Goal: Information Seeking & Learning: Learn about a topic

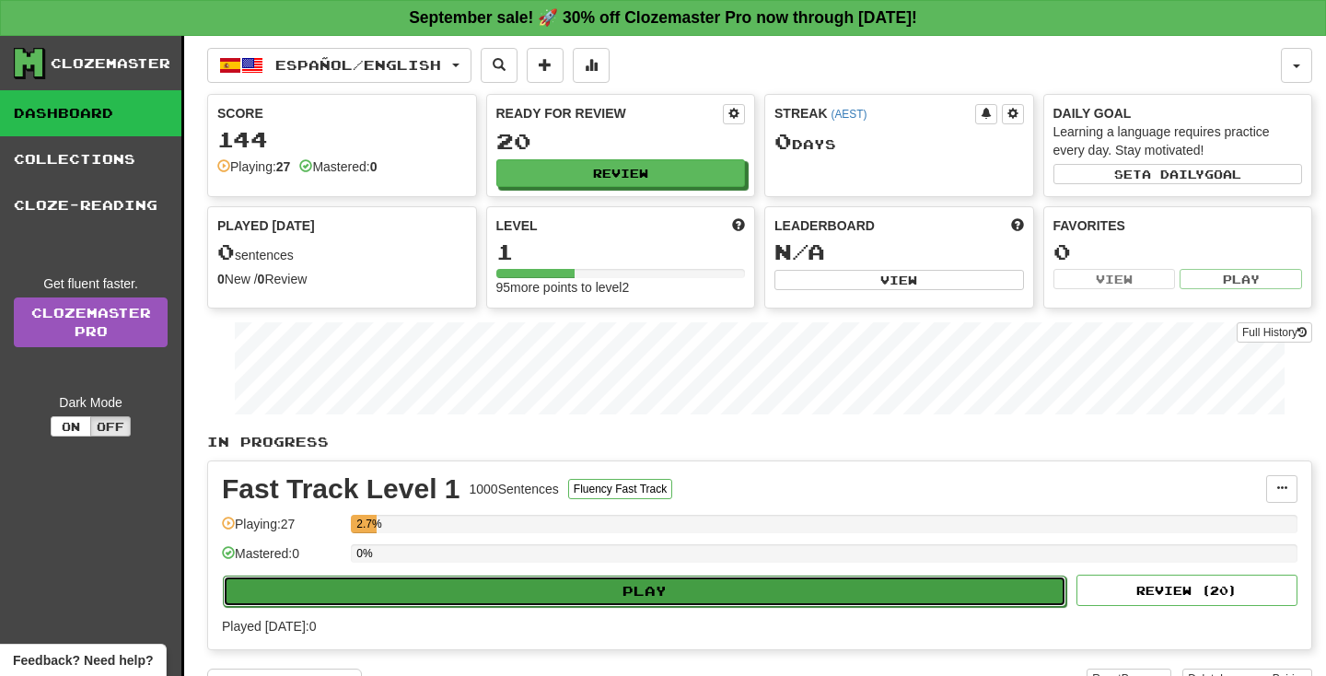
click at [664, 574] on div "Fast Track Level 1 1000 Sentences Fluency Fast Track Manage Sentences Unpin fro…" at bounding box center [760, 555] width 1104 height 188
click at [662, 590] on button "Play" at bounding box center [645, 591] width 844 height 31
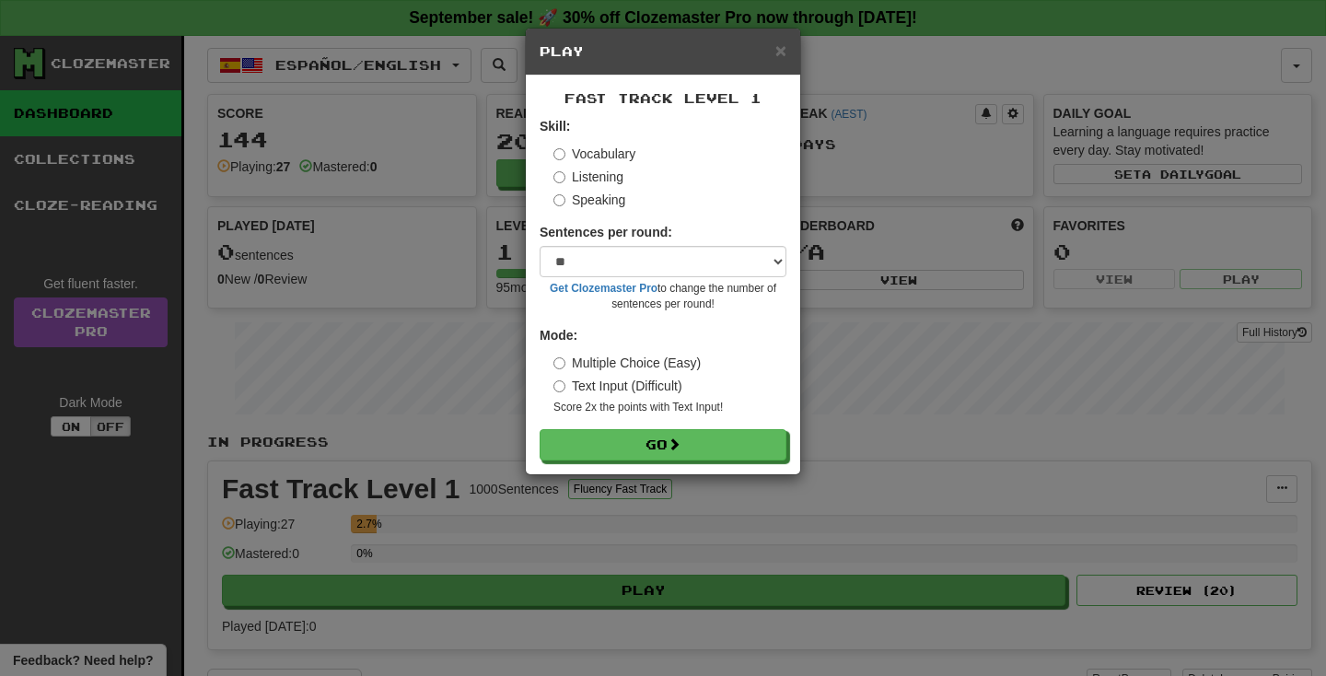
click at [847, 324] on div "× Play Fast Track Level 1 Skill: Vocabulary Listening Speaking Sentences per ro…" at bounding box center [663, 338] width 1326 height 676
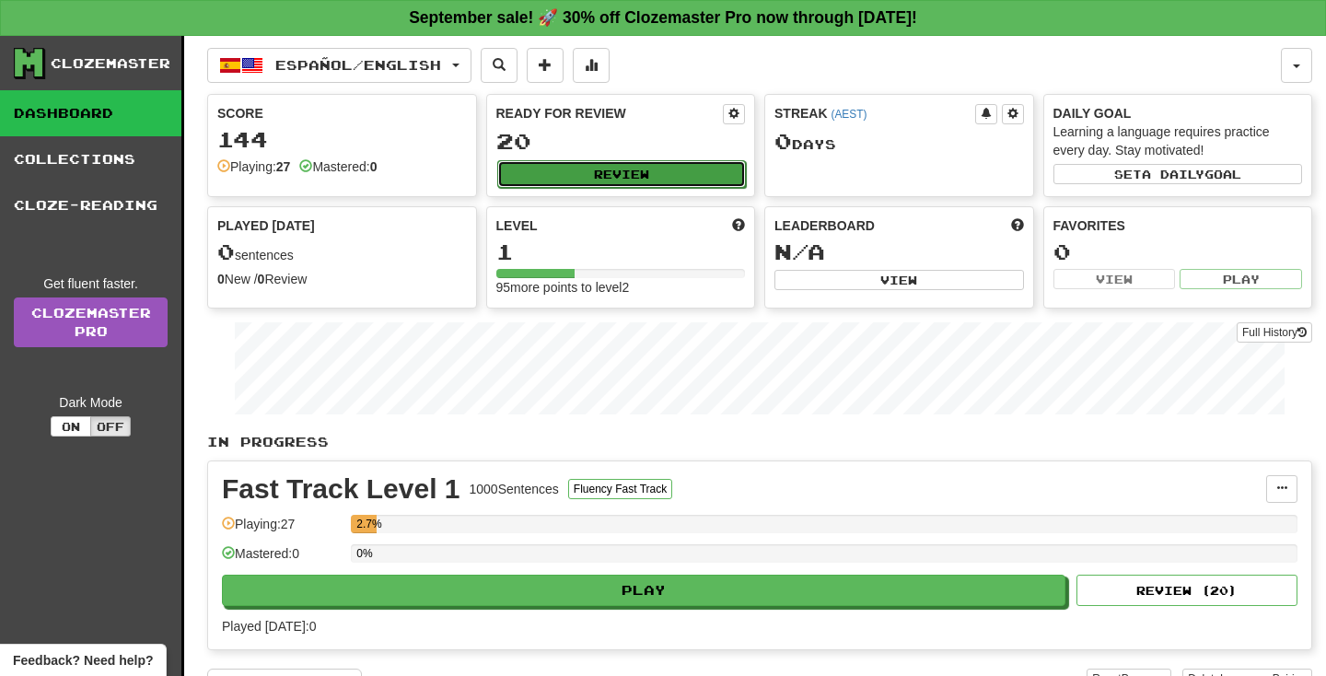
click at [641, 164] on button "Review" at bounding box center [622, 174] width 250 height 28
select select "**"
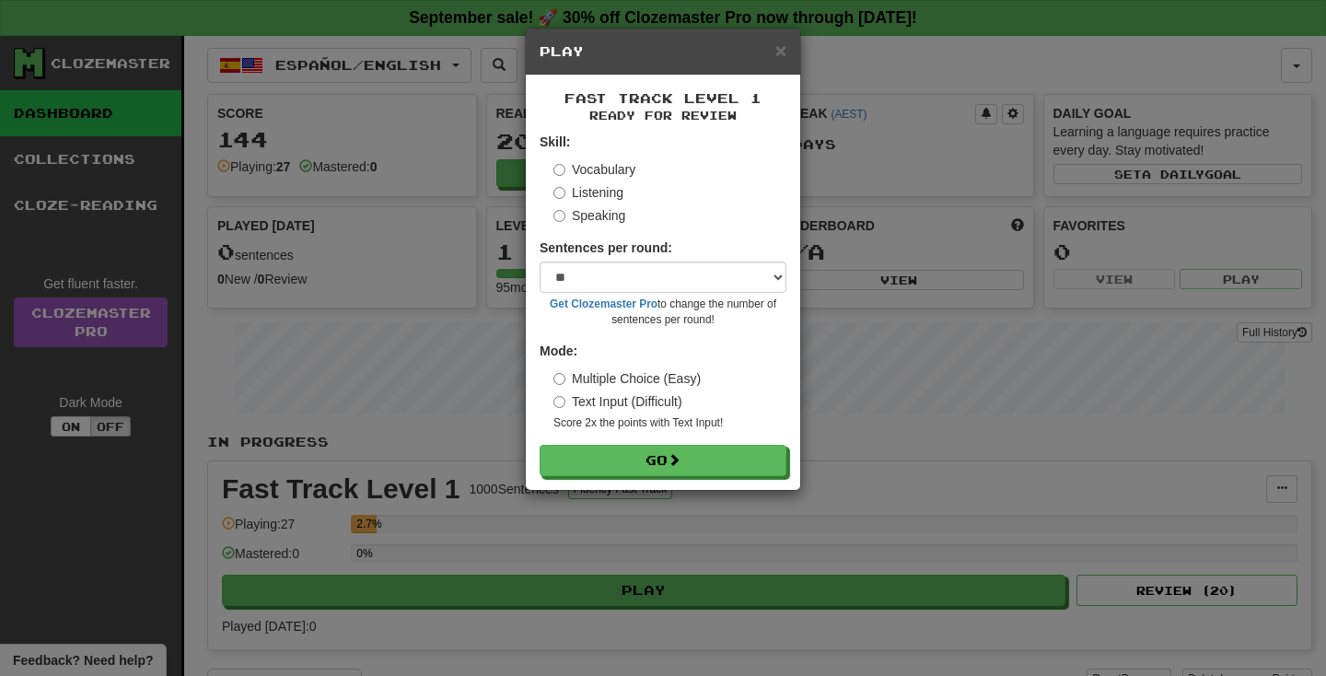
click at [658, 299] on small "Get Clozemaster Pro to change the number of sentences per round!" at bounding box center [663, 312] width 247 height 31
click at [704, 270] on select "* ** ** ** ** ** *** ********" at bounding box center [663, 277] width 247 height 31
click at [540, 262] on select "* ** ** ** ** ** *** ********" at bounding box center [663, 277] width 247 height 31
click at [613, 478] on div "Fast Track Level 1 Ready for Review Skill: Vocabulary Listening Speaking Senten…" at bounding box center [663, 283] width 274 height 415
click at [631, 464] on button "Go" at bounding box center [664, 461] width 247 height 31
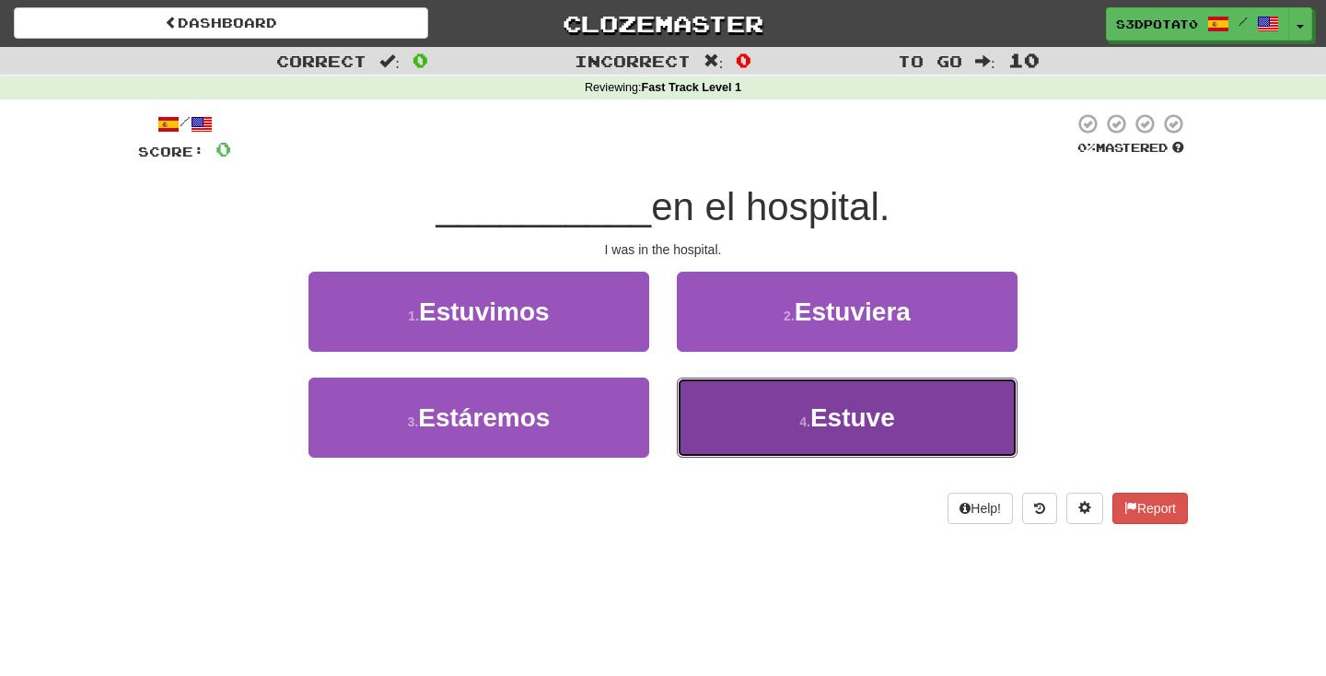
click at [747, 392] on button "4 . Estuve" at bounding box center [847, 418] width 341 height 80
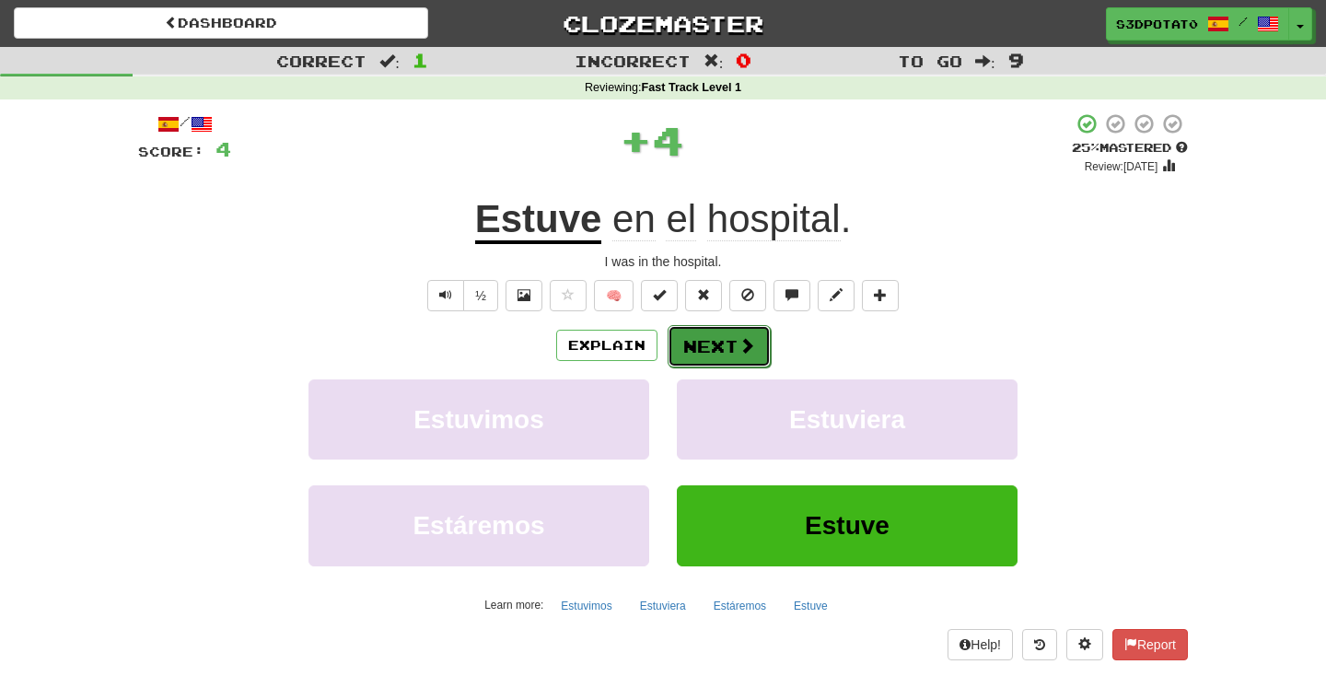
click at [730, 354] on button "Next" at bounding box center [719, 346] width 103 height 42
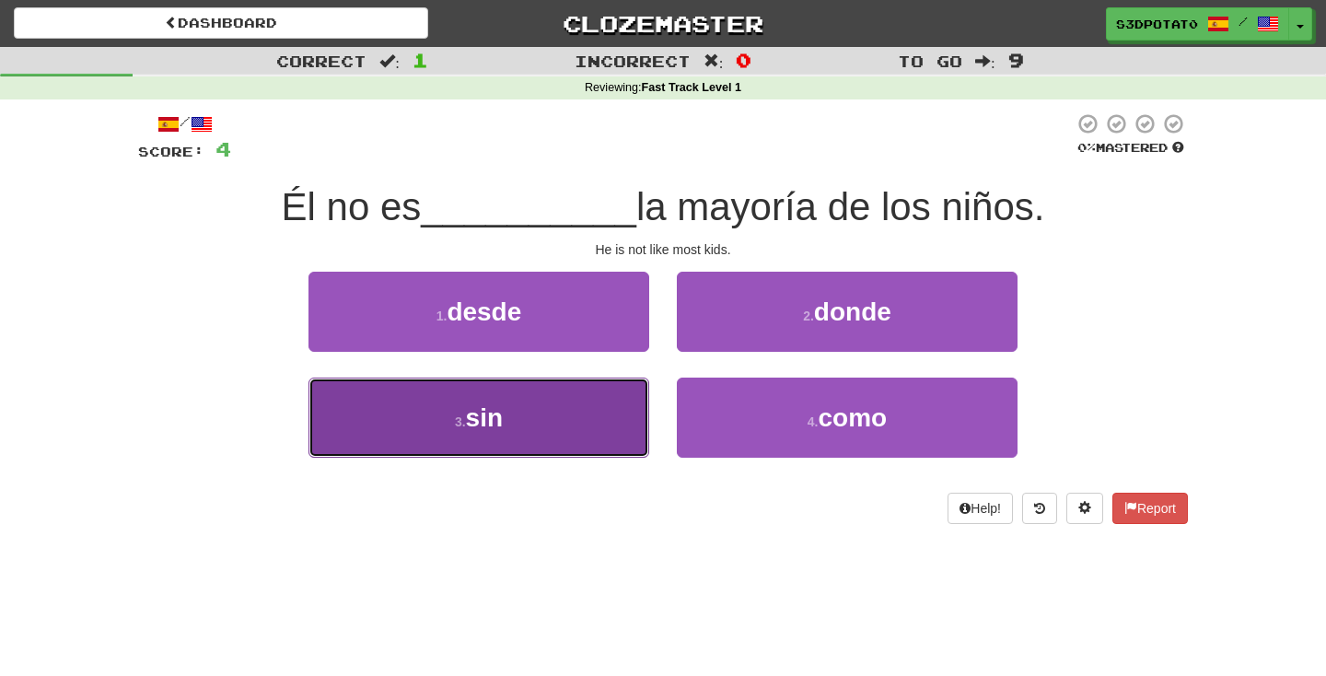
click at [506, 411] on button "3 . sin" at bounding box center [479, 418] width 341 height 80
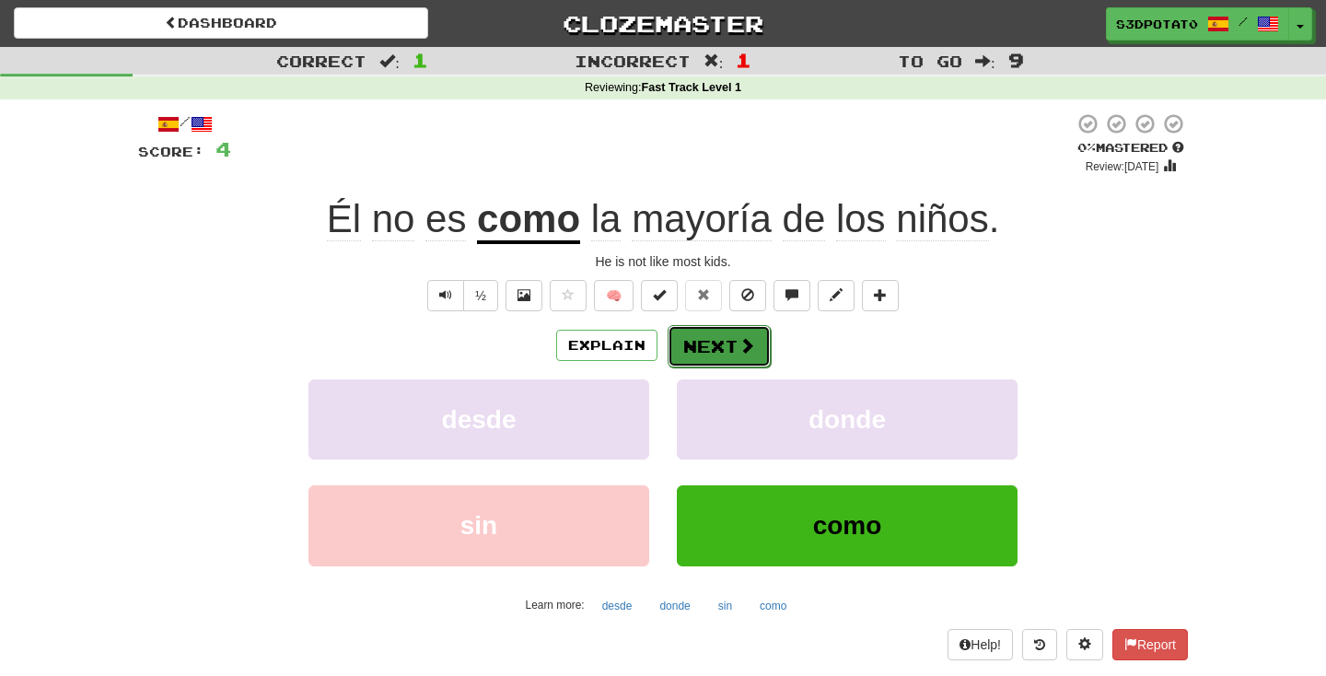
click at [724, 338] on button "Next" at bounding box center [719, 346] width 103 height 42
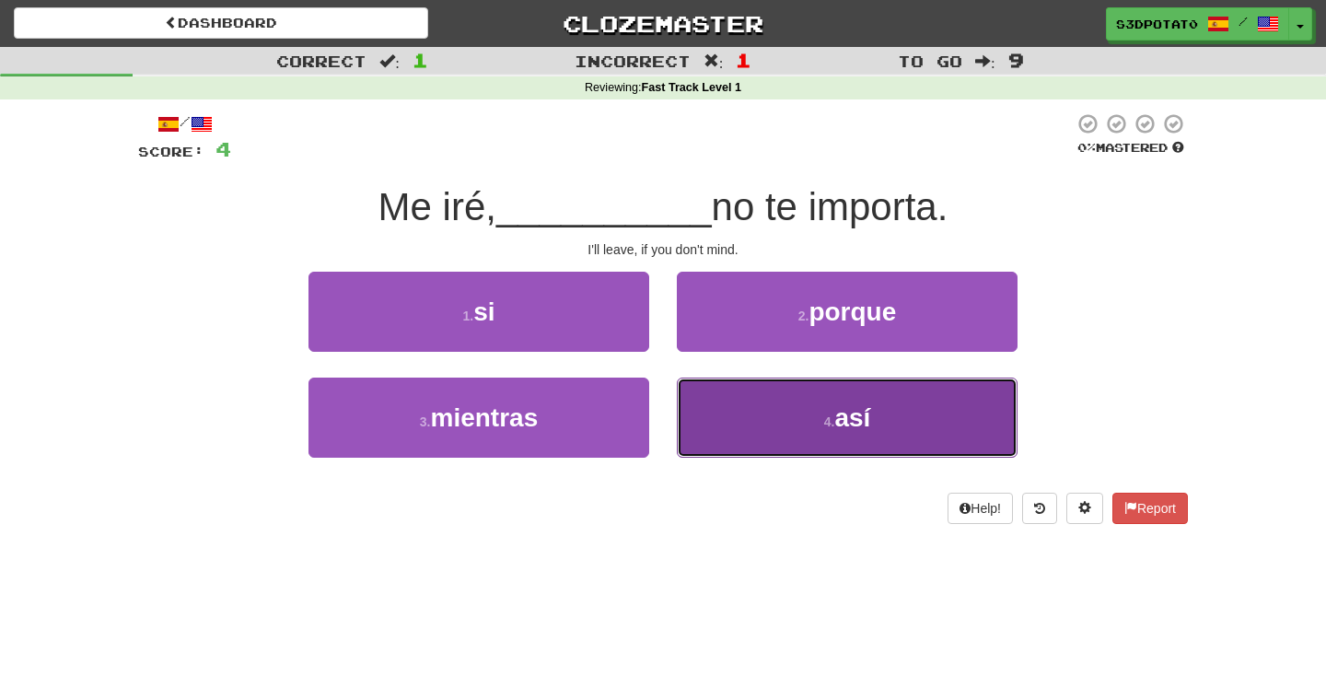
click at [766, 438] on button "4 . así" at bounding box center [847, 418] width 341 height 80
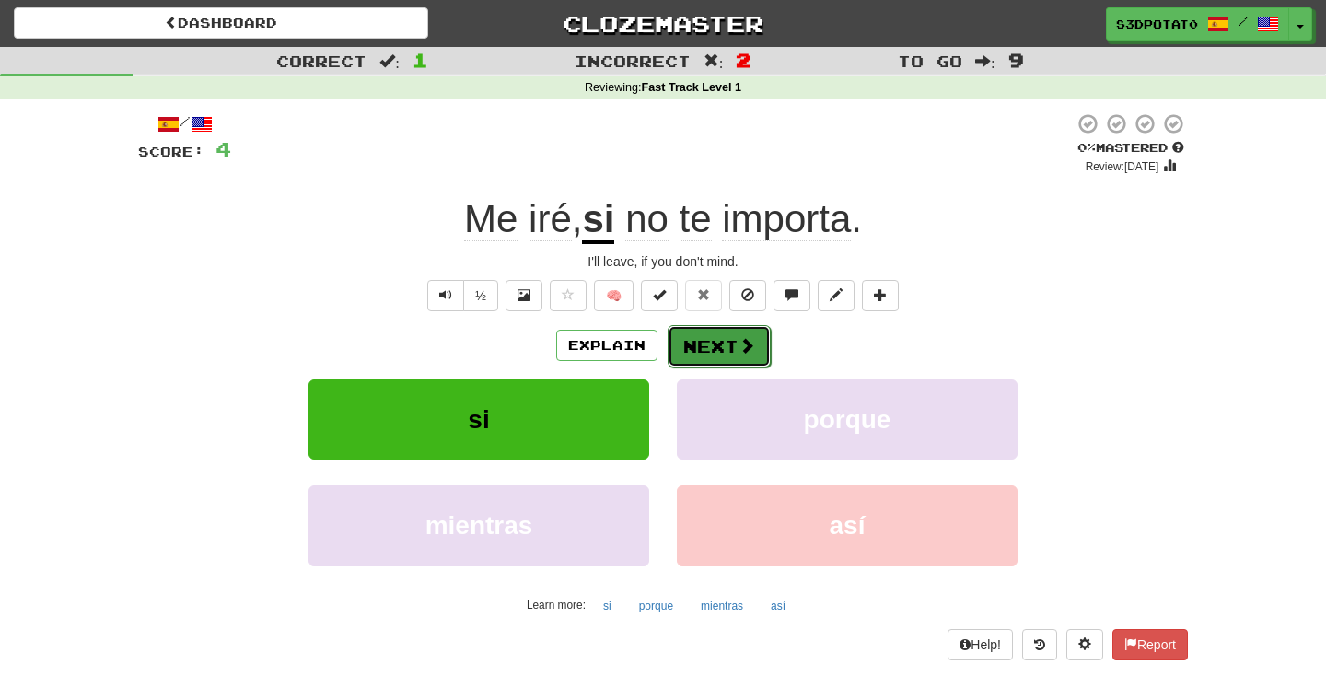
click at [720, 343] on button "Next" at bounding box center [719, 346] width 103 height 42
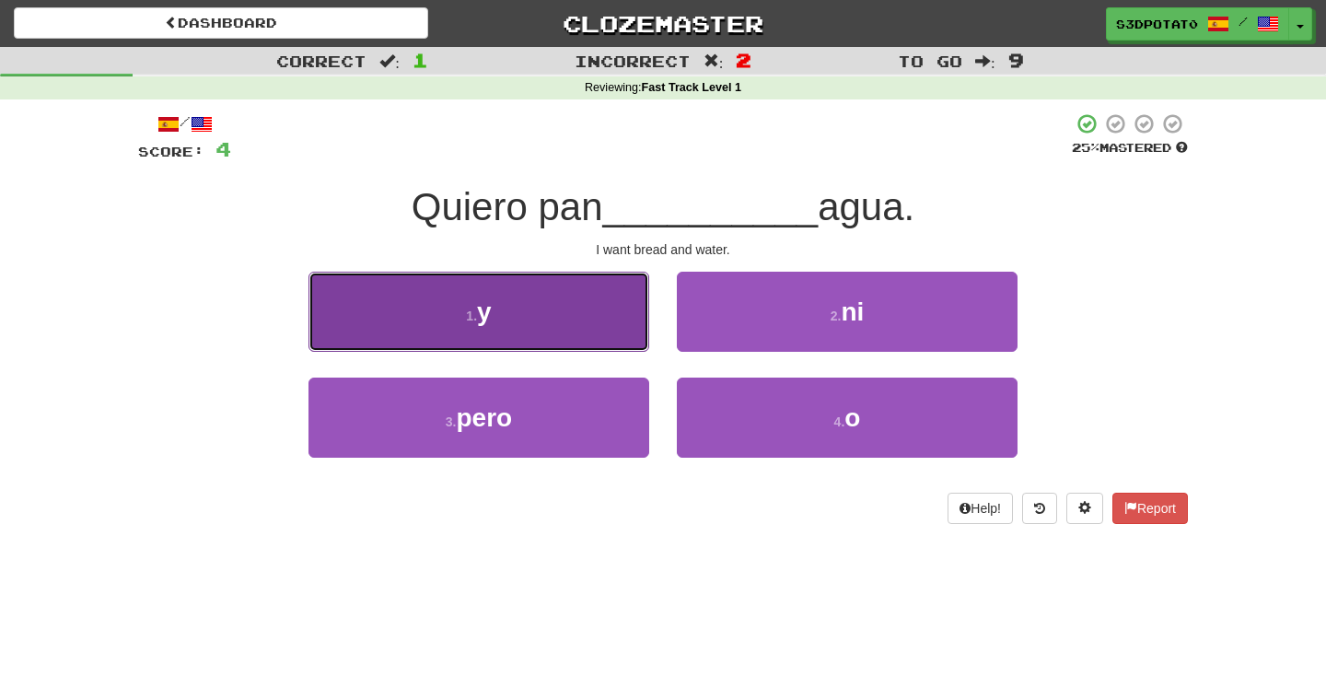
click at [596, 298] on button "1 . y" at bounding box center [479, 312] width 341 height 80
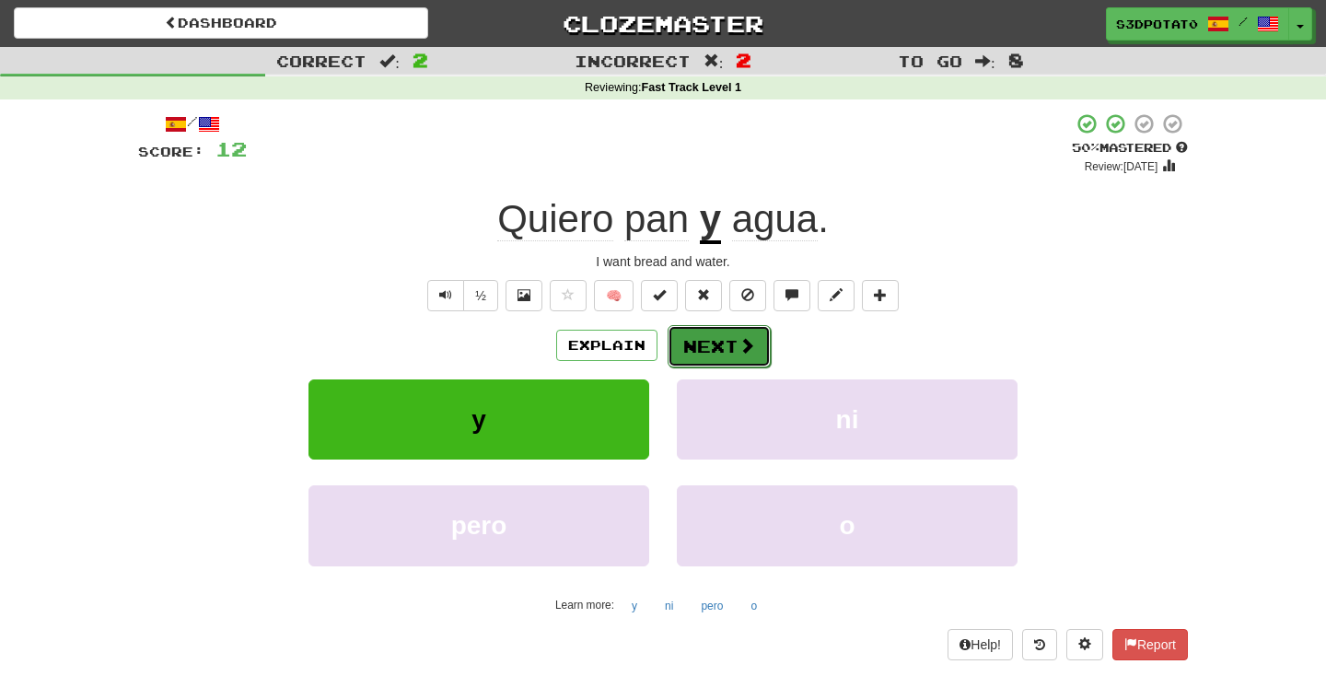
click at [750, 361] on button "Next" at bounding box center [719, 346] width 103 height 42
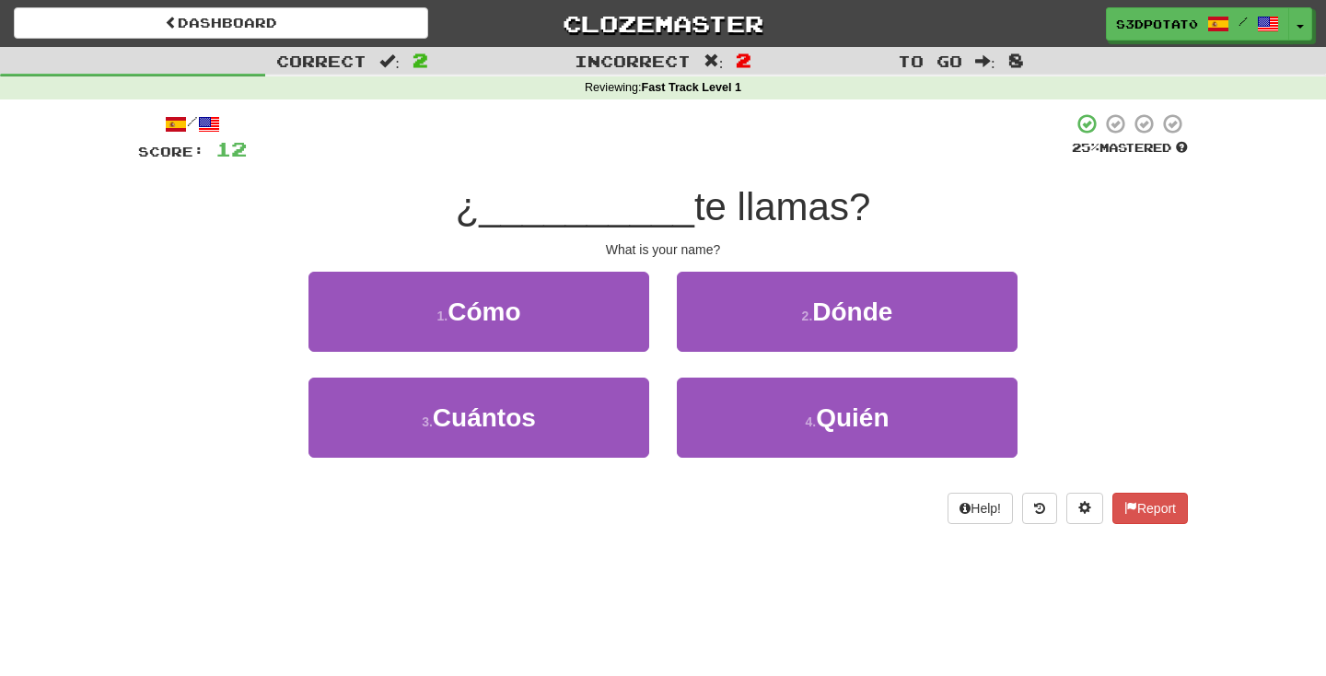
click at [576, 268] on div "/ Score: 12 25 % Mastered ¿ __________ te llamas? What is your name? 1 . Cómo 2…" at bounding box center [663, 318] width 1050 height 412
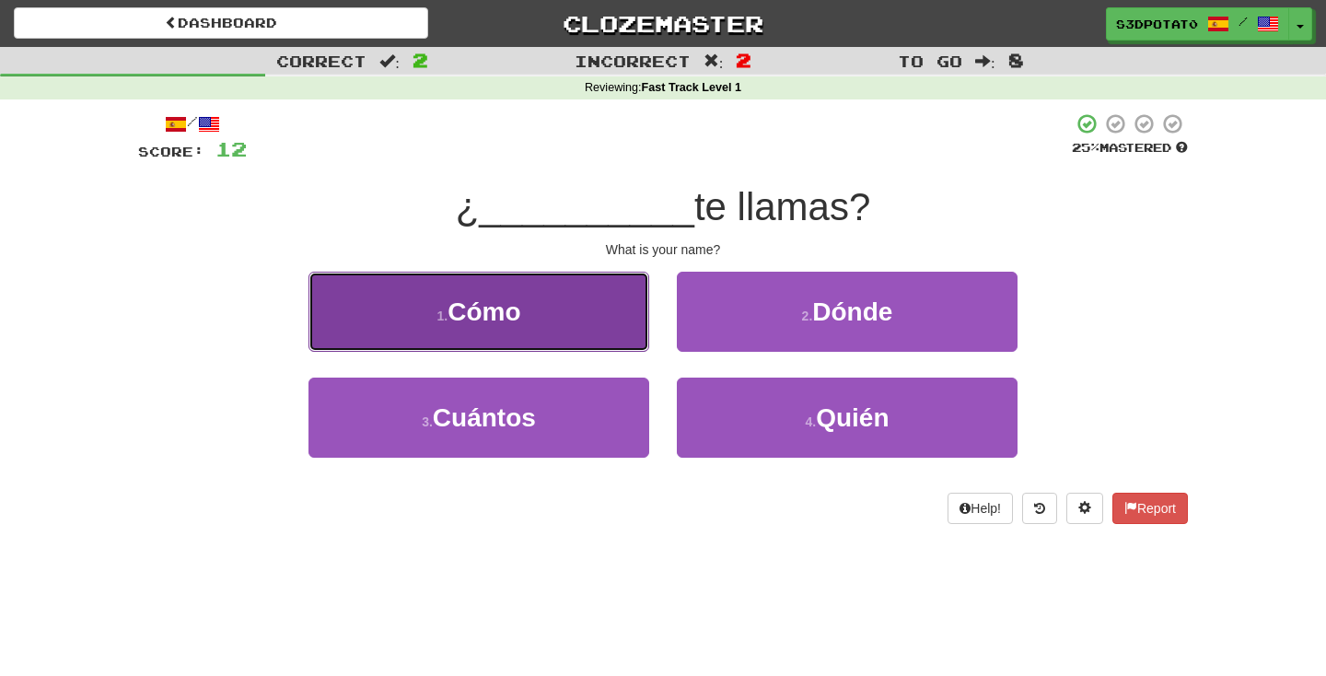
click at [578, 295] on button "1 . Cómo" at bounding box center [479, 312] width 341 height 80
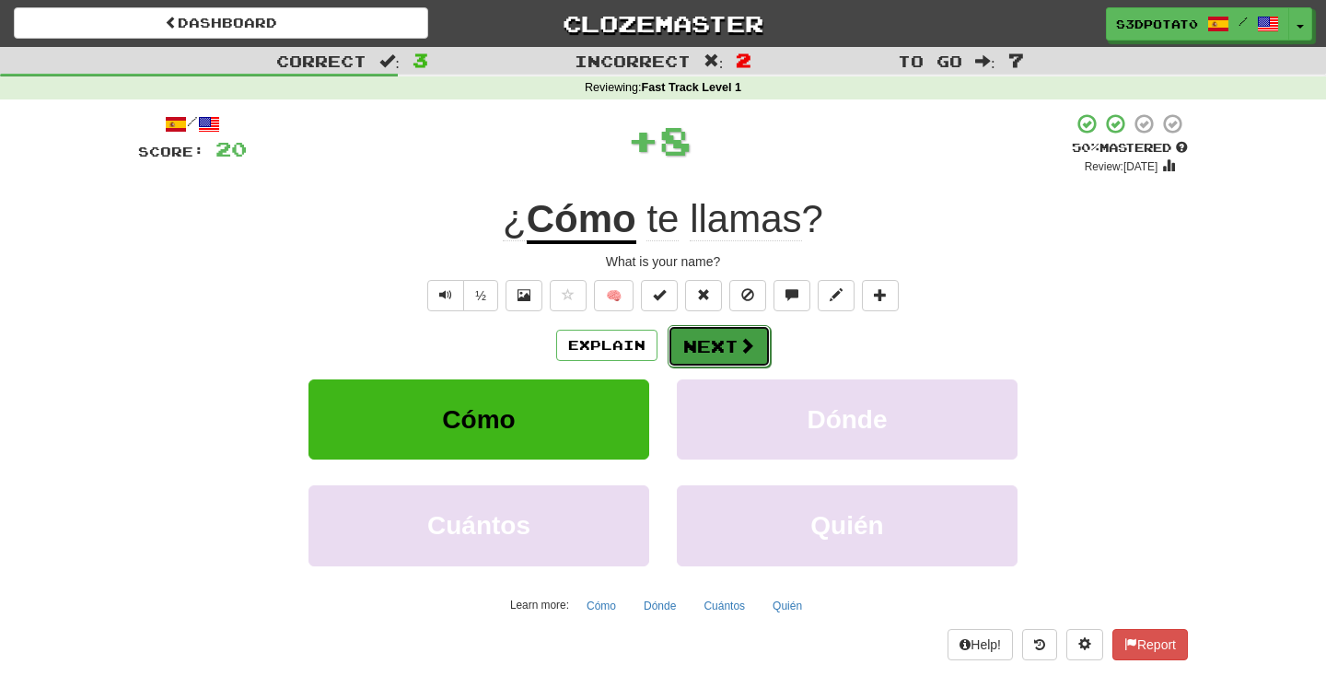
click at [731, 350] on button "Next" at bounding box center [719, 346] width 103 height 42
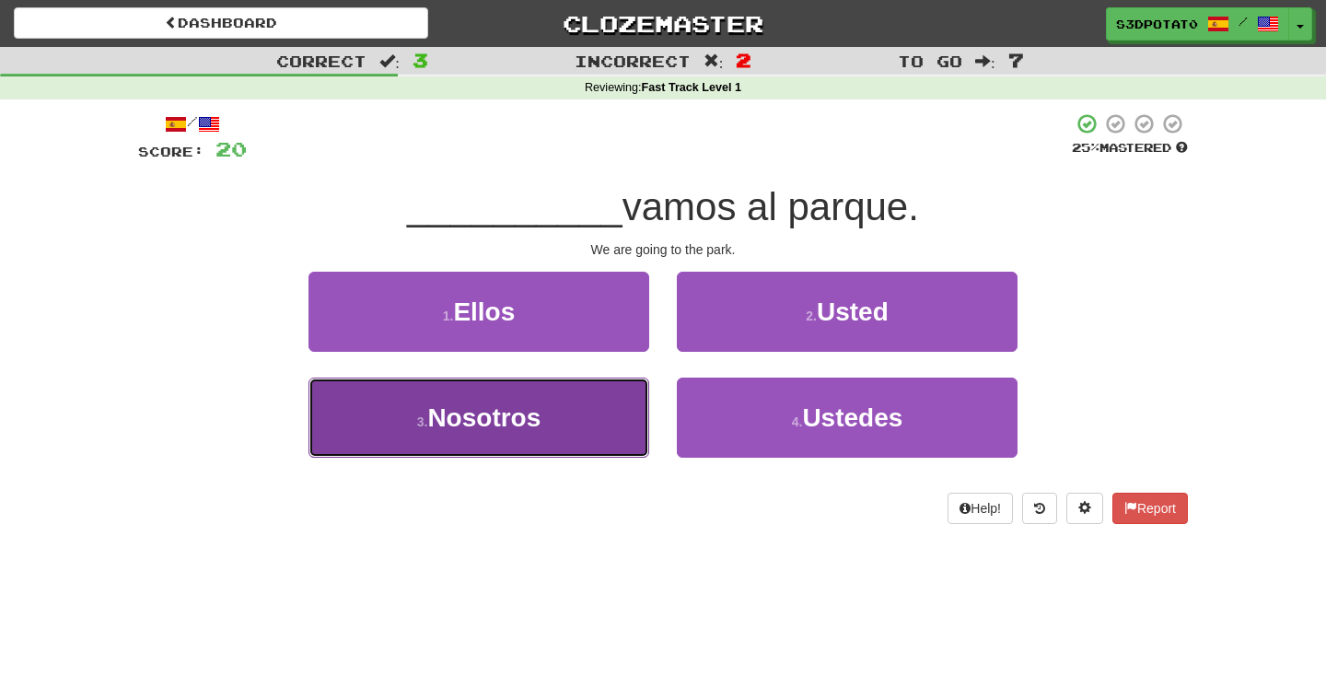
click at [599, 419] on button "3 . Nosotros" at bounding box center [479, 418] width 341 height 80
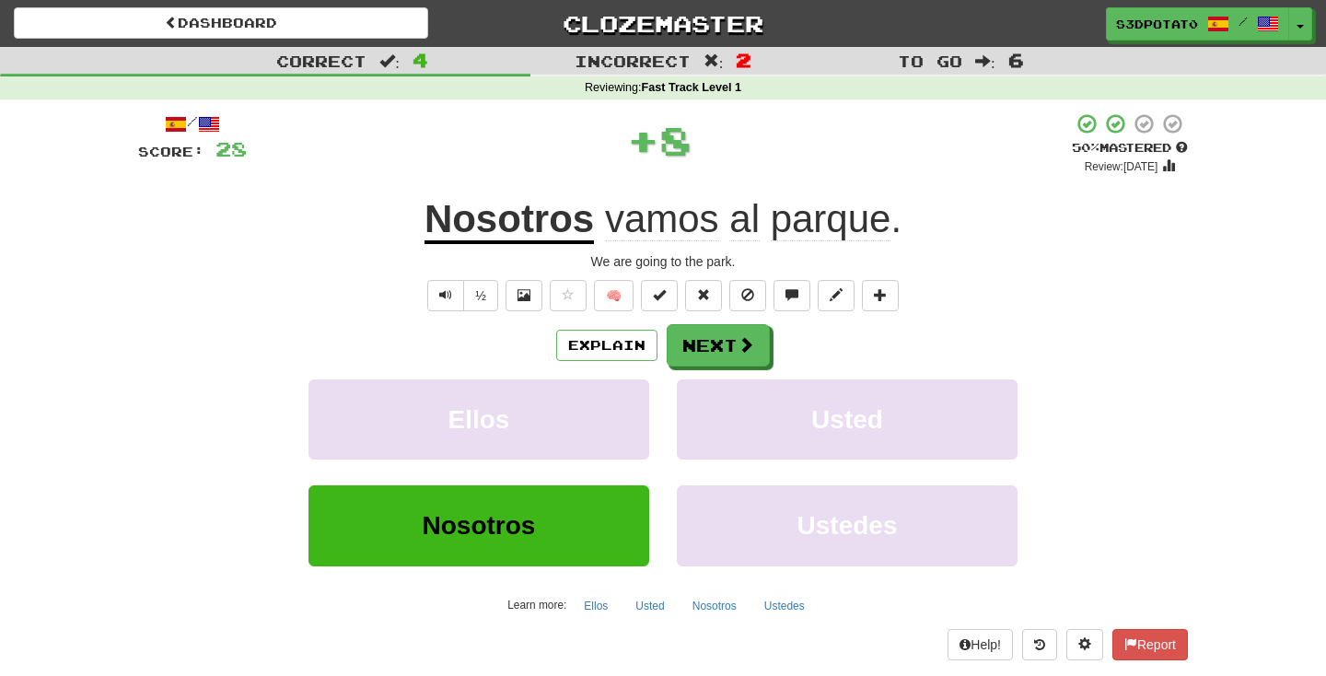
click at [746, 324] on div "Explain Next" at bounding box center [663, 345] width 1050 height 42
click at [730, 347] on button "Next" at bounding box center [719, 346] width 103 height 42
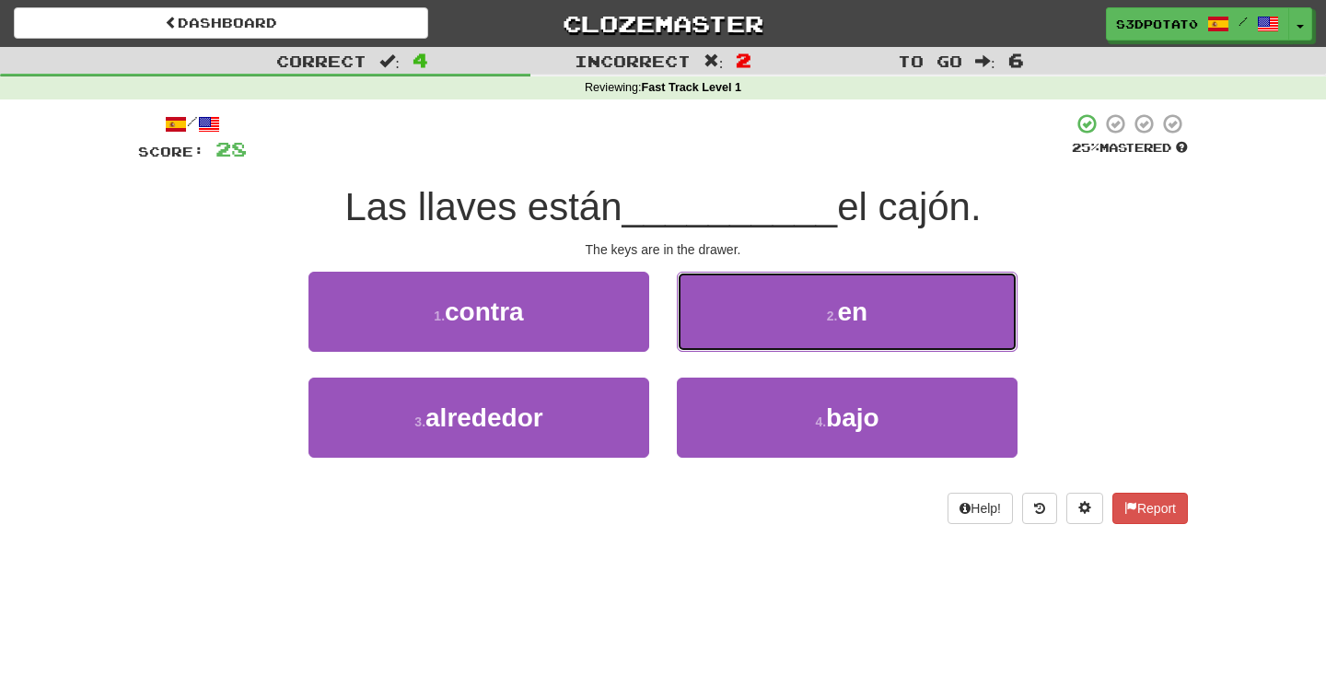
click at [722, 321] on button "2 . en" at bounding box center [847, 312] width 341 height 80
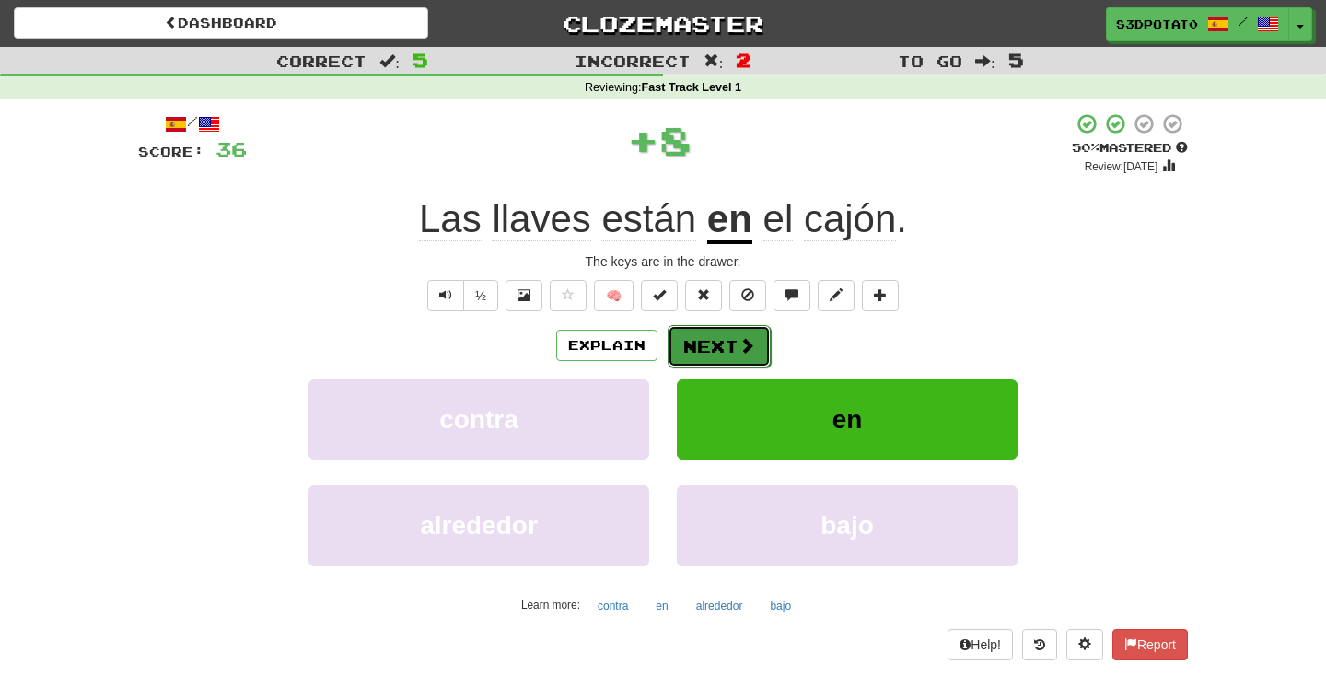
click at [715, 349] on button "Next" at bounding box center [719, 346] width 103 height 42
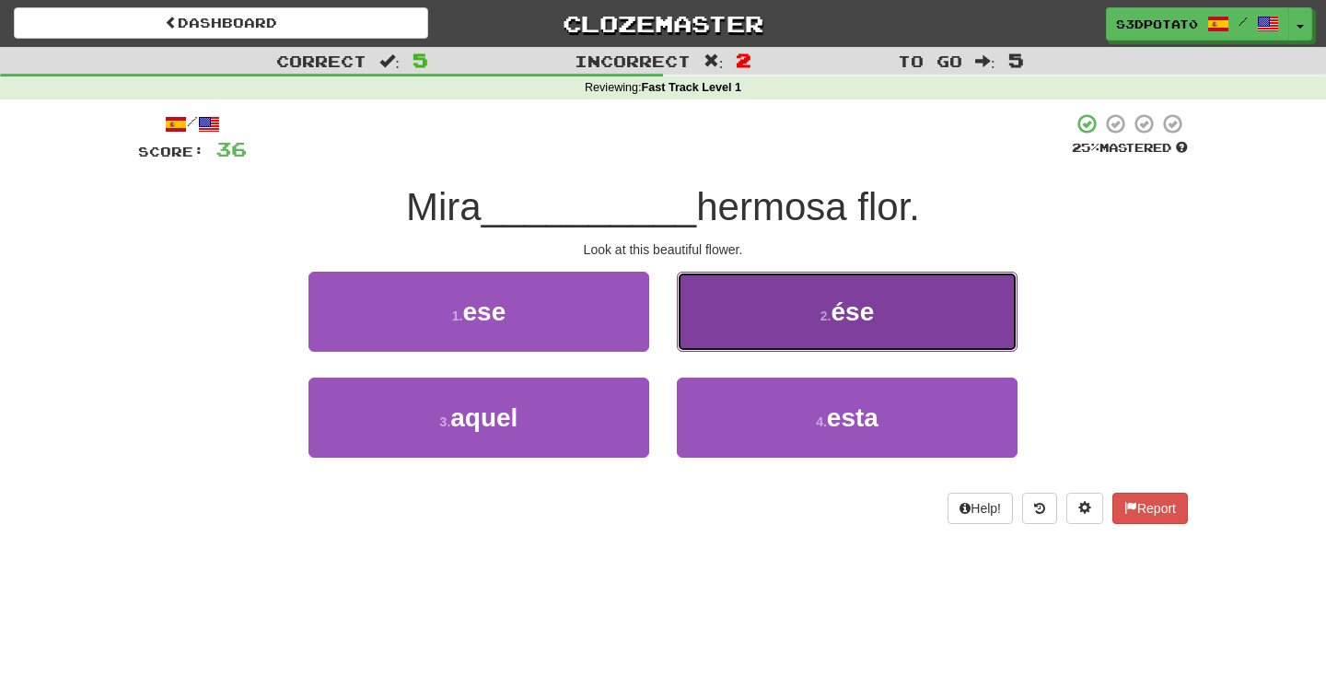
click at [853, 317] on span "ése" at bounding box center [852, 312] width 43 height 29
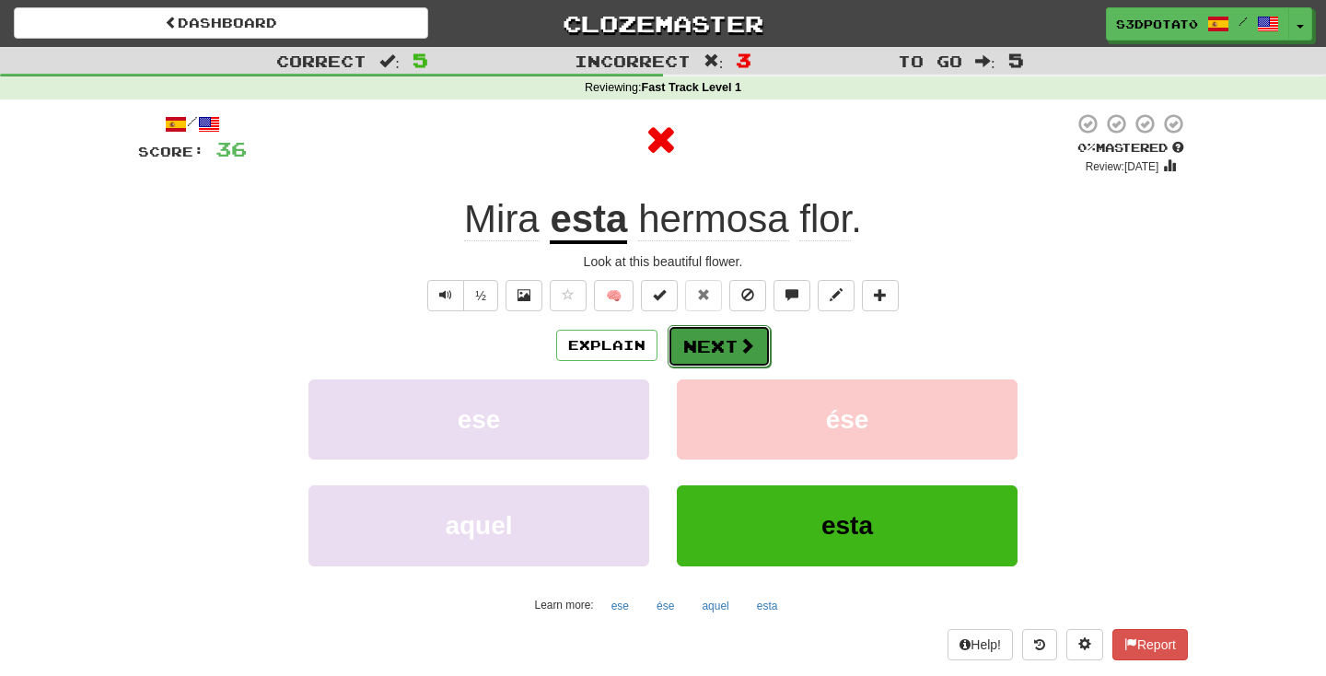
click at [712, 349] on button "Next" at bounding box center [719, 346] width 103 height 42
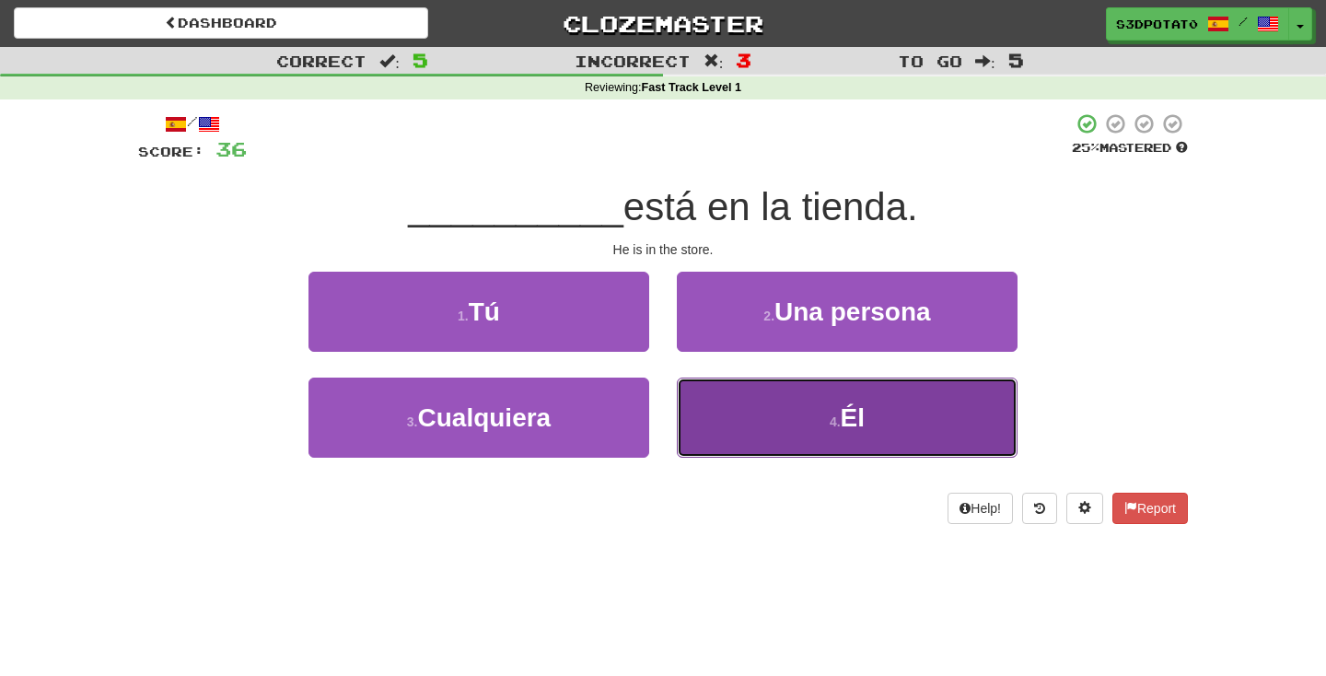
click at [770, 434] on button "4 . Él" at bounding box center [847, 418] width 341 height 80
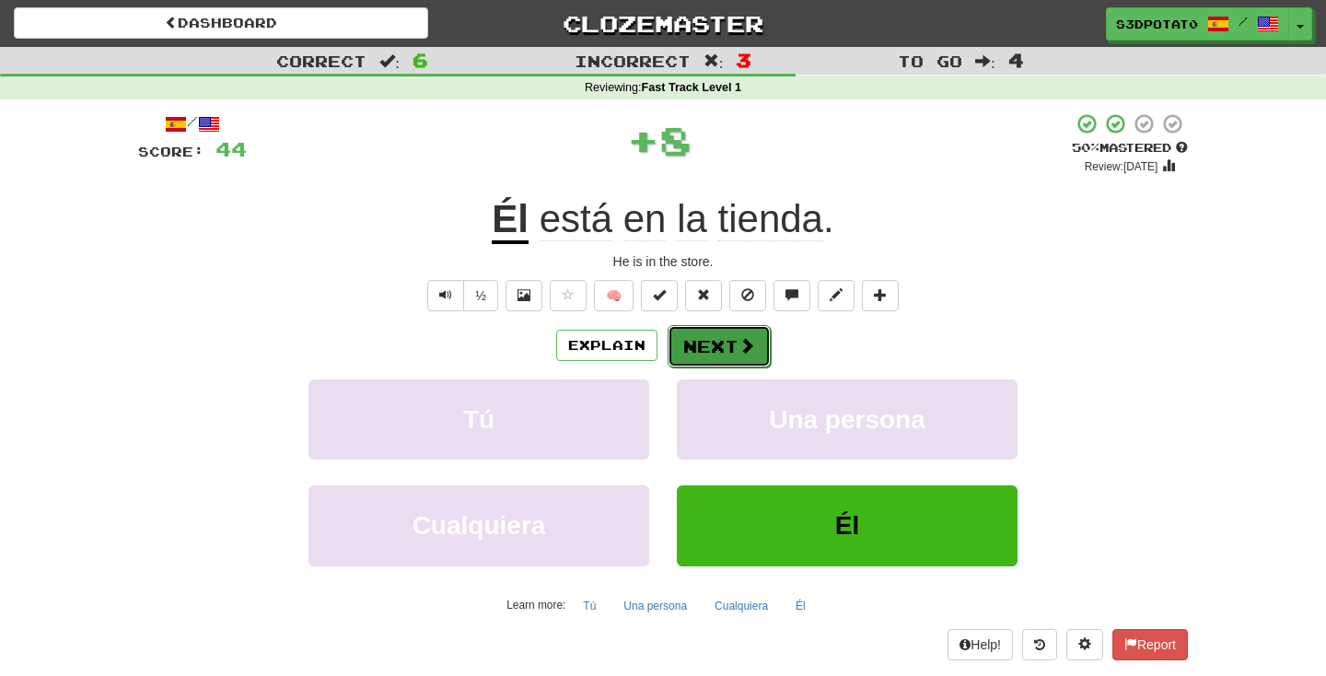
click at [750, 339] on span at bounding box center [747, 345] width 17 height 17
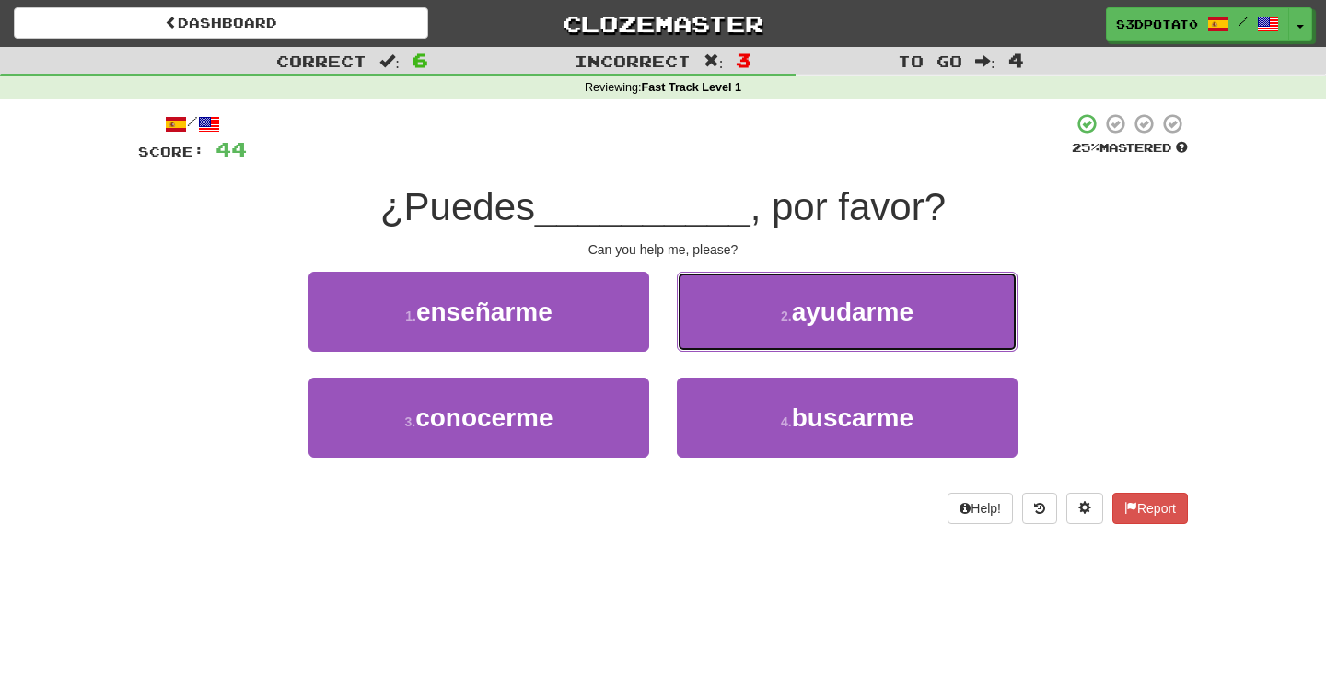
click at [750, 339] on button "2 . ayudarme" at bounding box center [847, 312] width 341 height 80
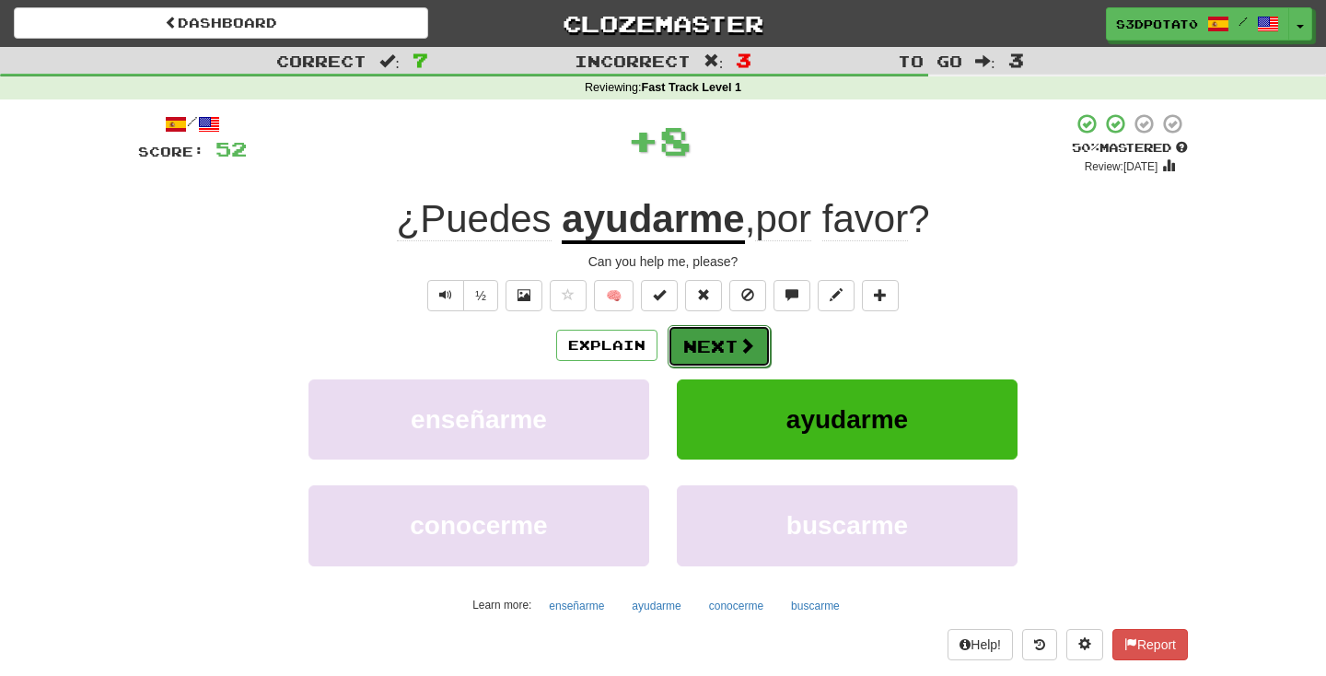
click at [750, 347] on span at bounding box center [747, 345] width 17 height 17
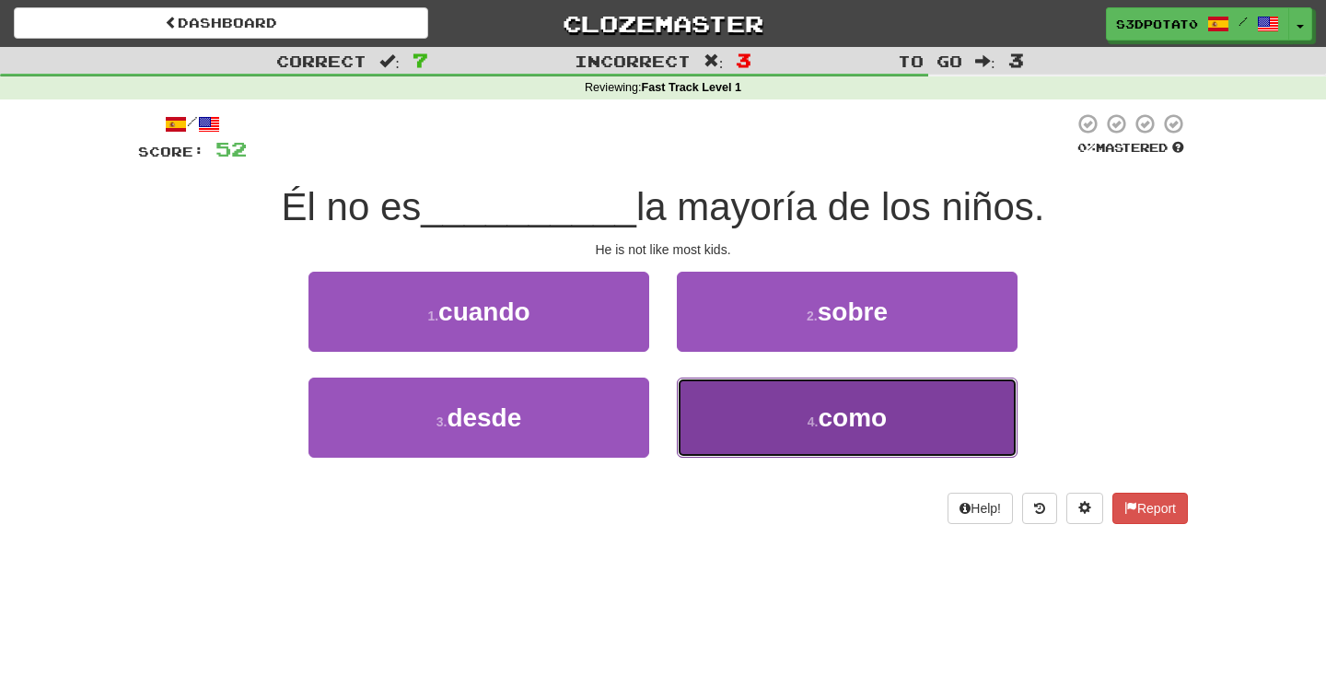
click at [741, 443] on button "4 . como" at bounding box center [847, 418] width 341 height 80
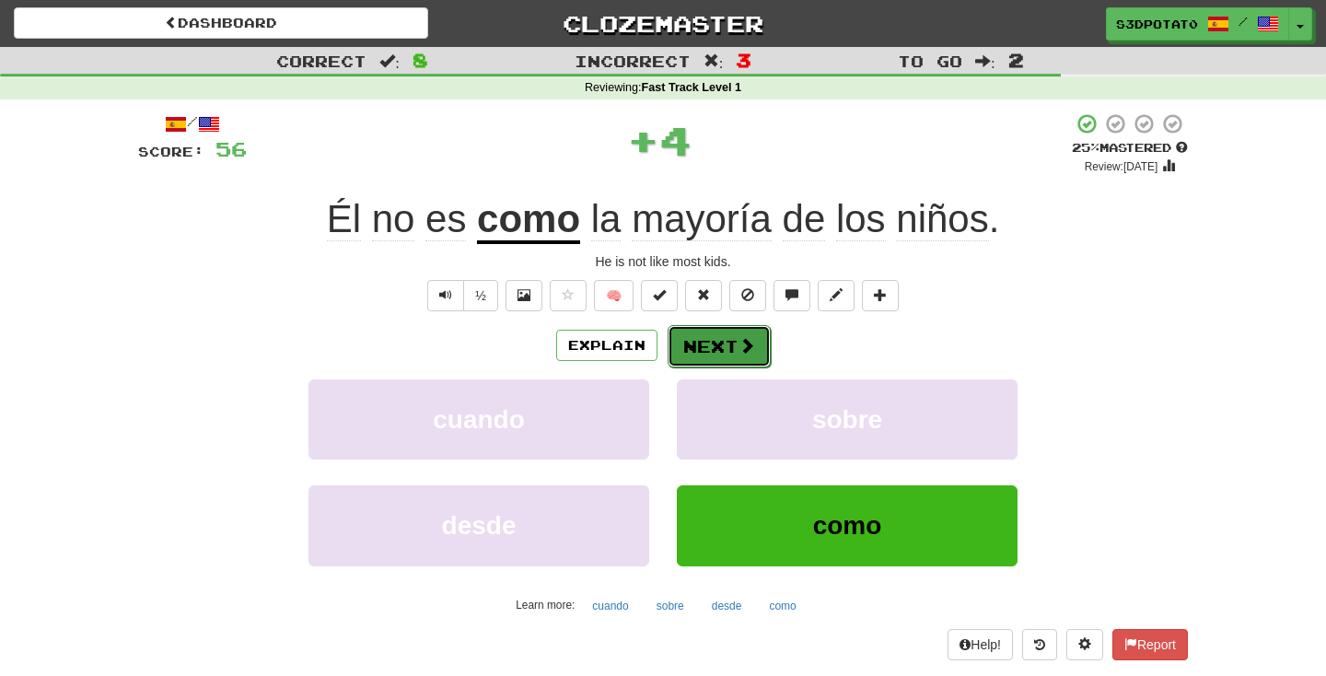
click at [702, 339] on button "Next" at bounding box center [719, 346] width 103 height 42
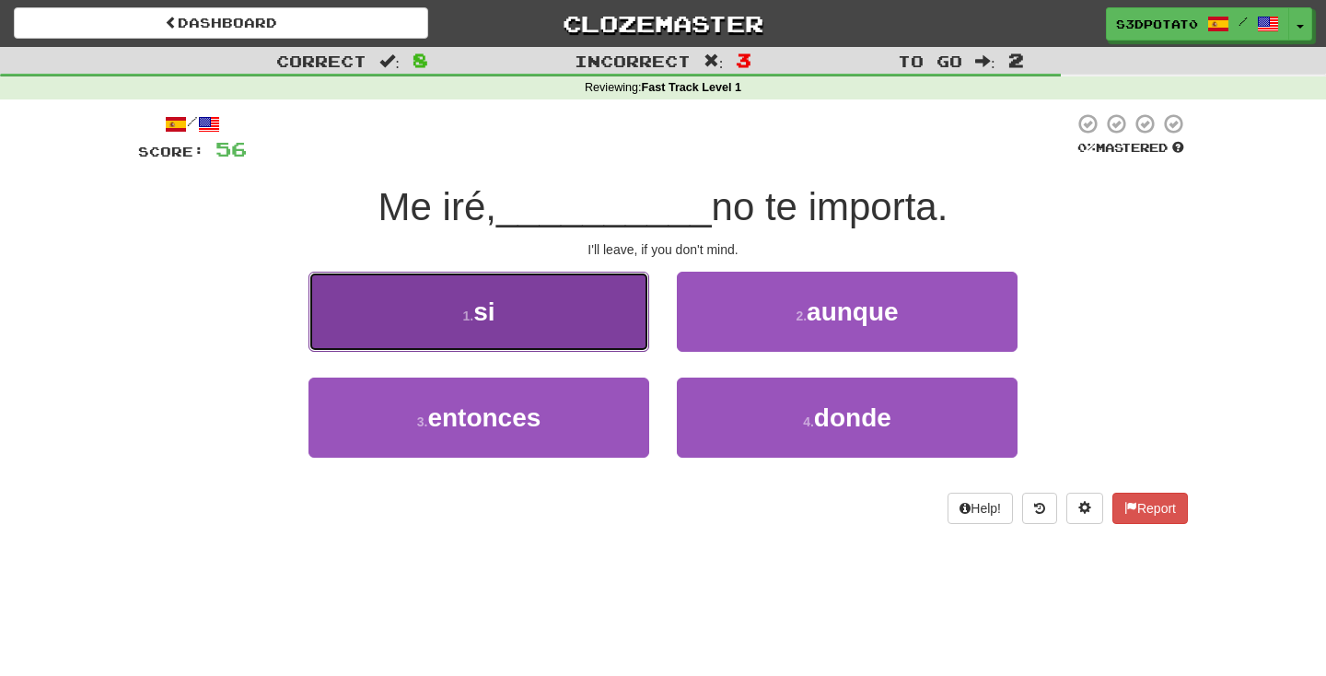
click at [638, 306] on button "1 . si" at bounding box center [479, 312] width 341 height 80
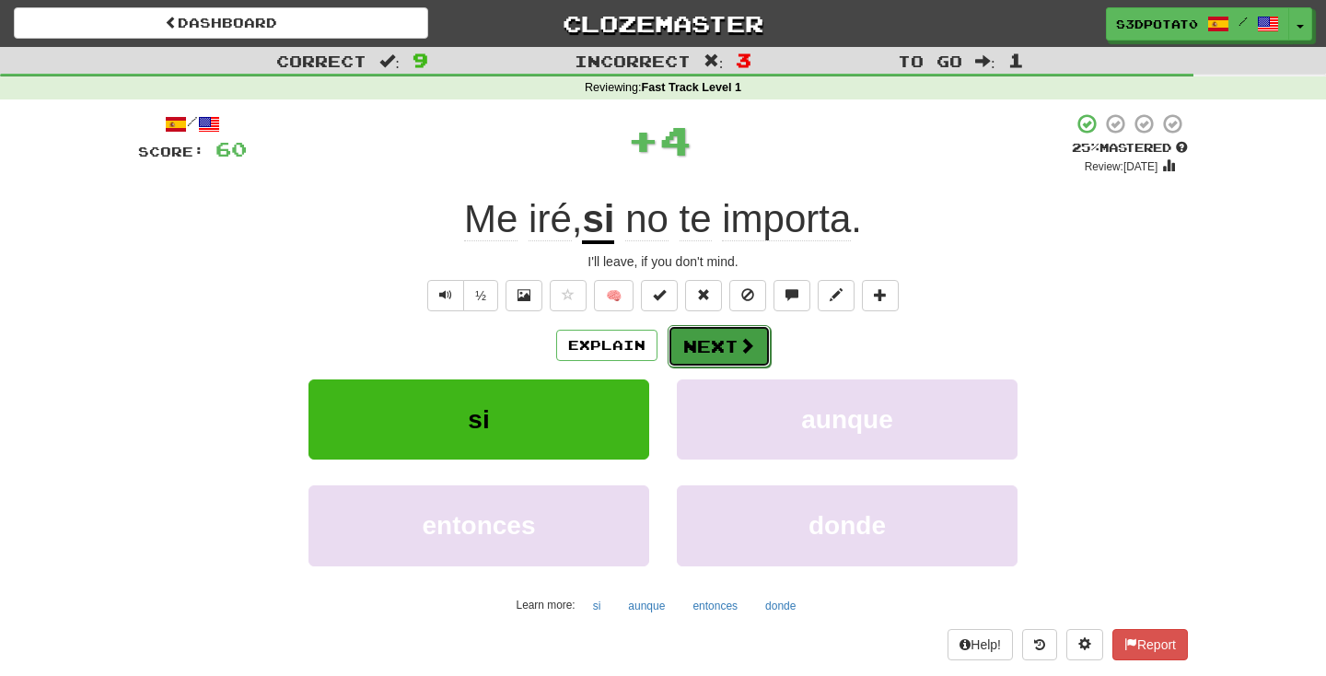
click at [712, 363] on button "Next" at bounding box center [719, 346] width 103 height 42
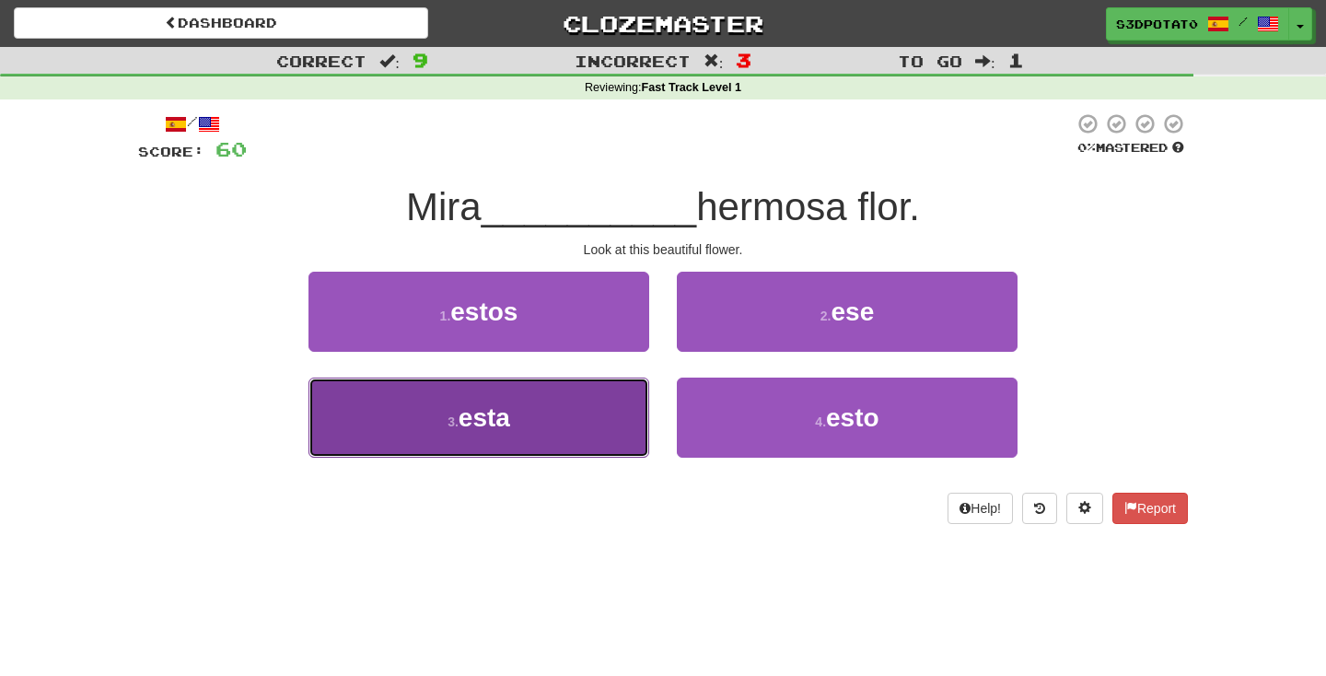
click at [519, 427] on button "3 . esta" at bounding box center [479, 418] width 341 height 80
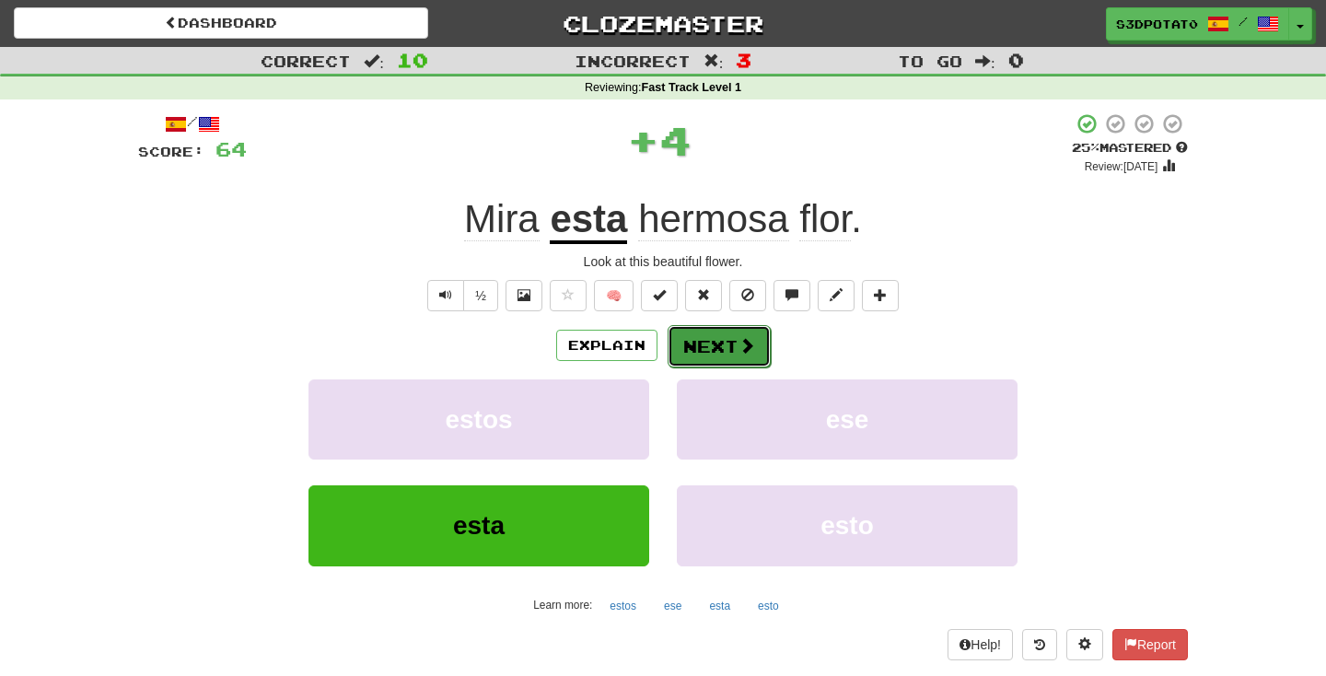
click at [707, 347] on button "Next" at bounding box center [719, 346] width 103 height 42
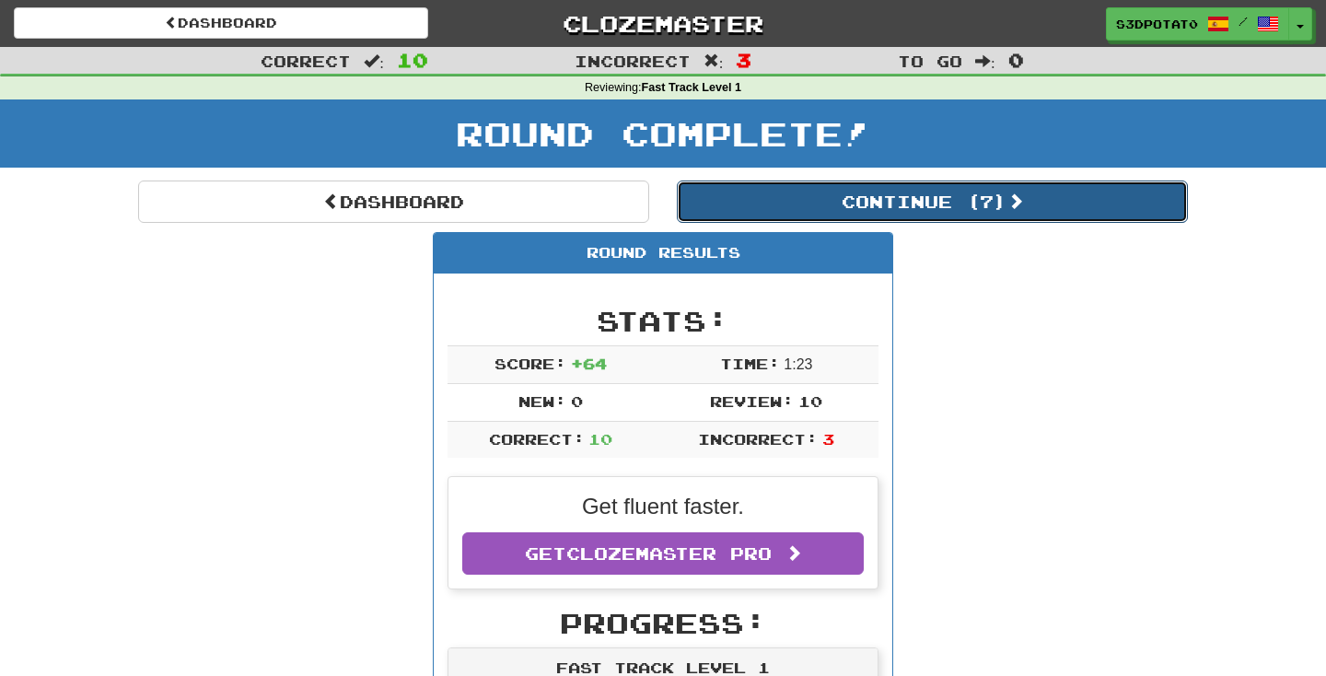
click at [911, 210] on button "Continue ( 7 )" at bounding box center [932, 202] width 511 height 42
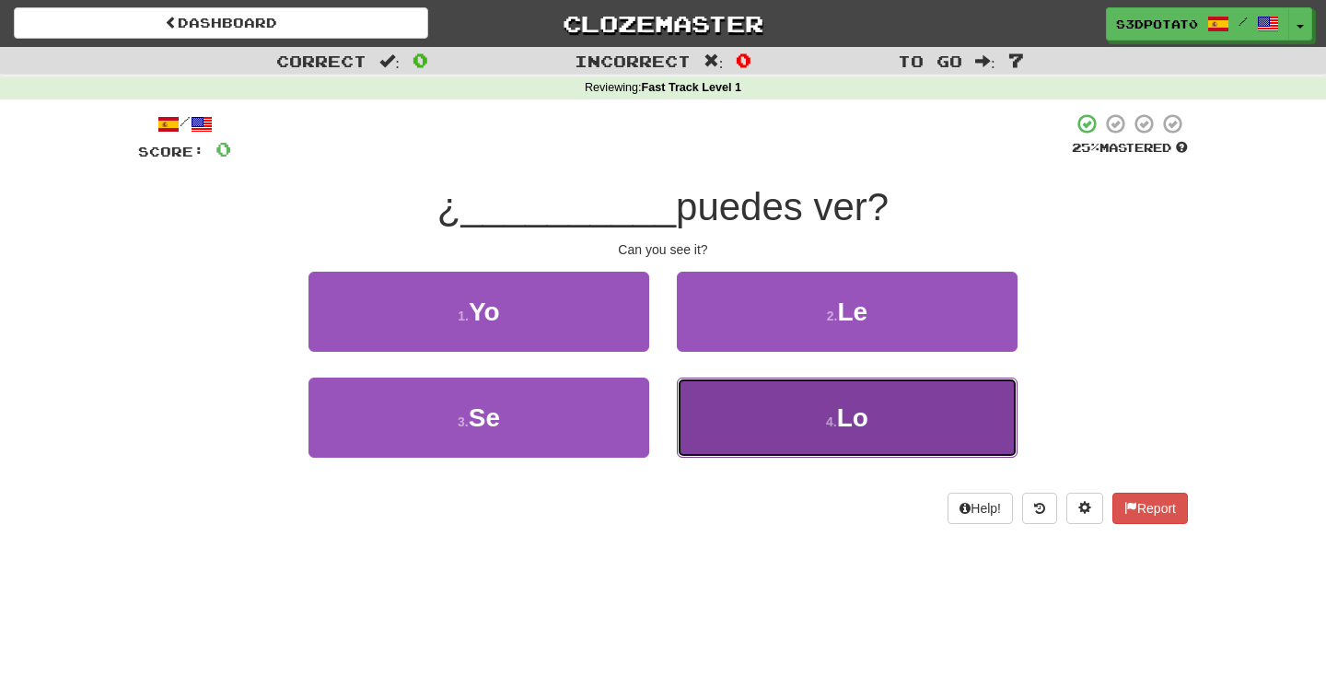
click at [842, 391] on button "4 . Lo" at bounding box center [847, 418] width 341 height 80
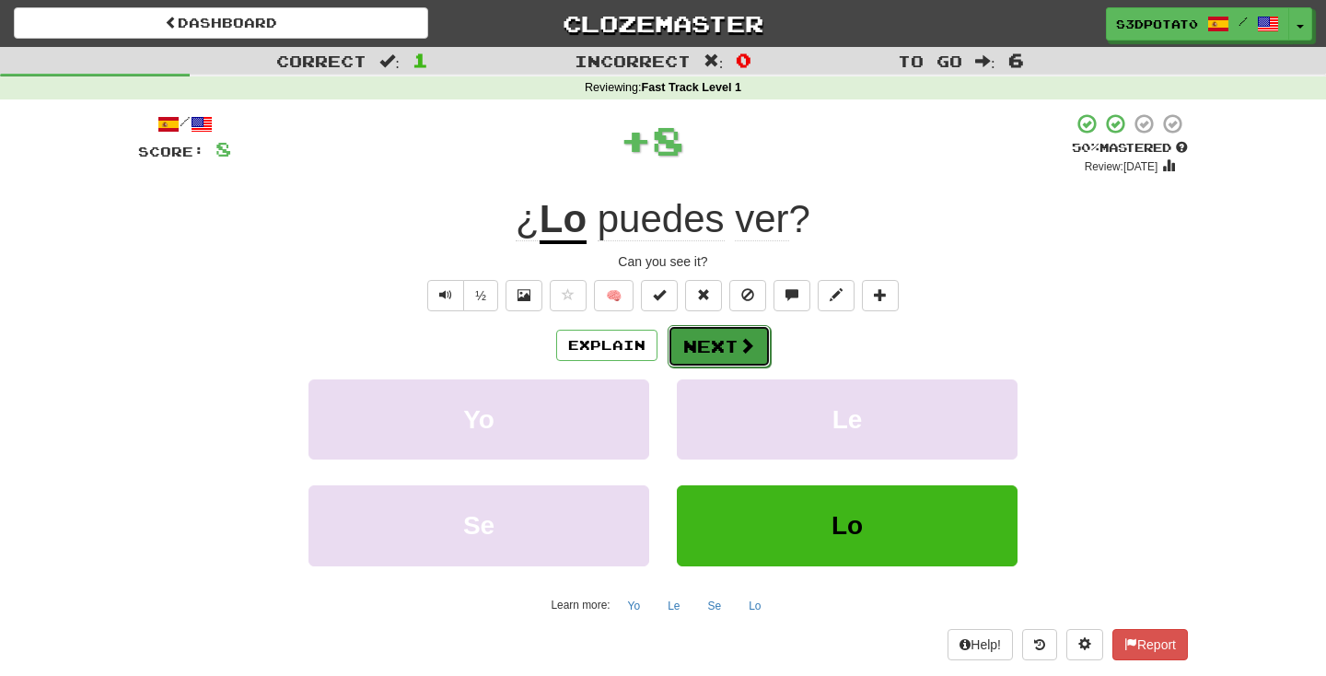
click at [732, 343] on button "Next" at bounding box center [719, 346] width 103 height 42
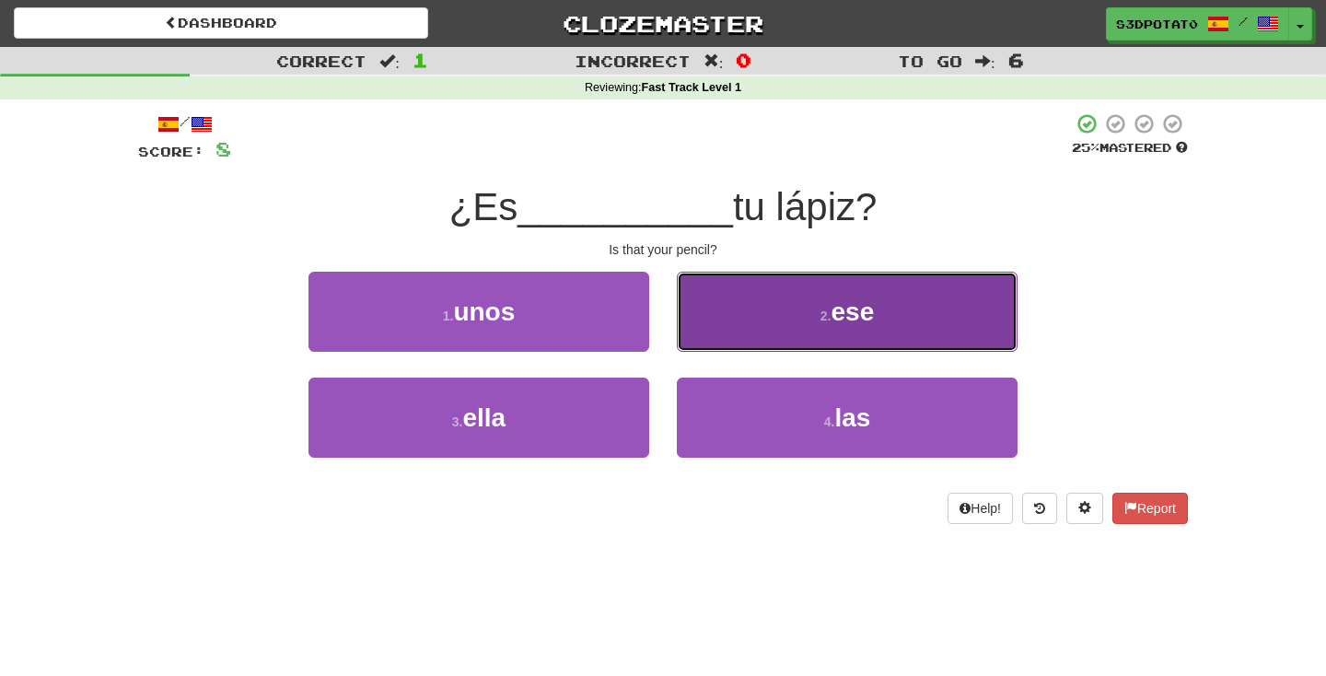
click at [800, 334] on button "2 . ese" at bounding box center [847, 312] width 341 height 80
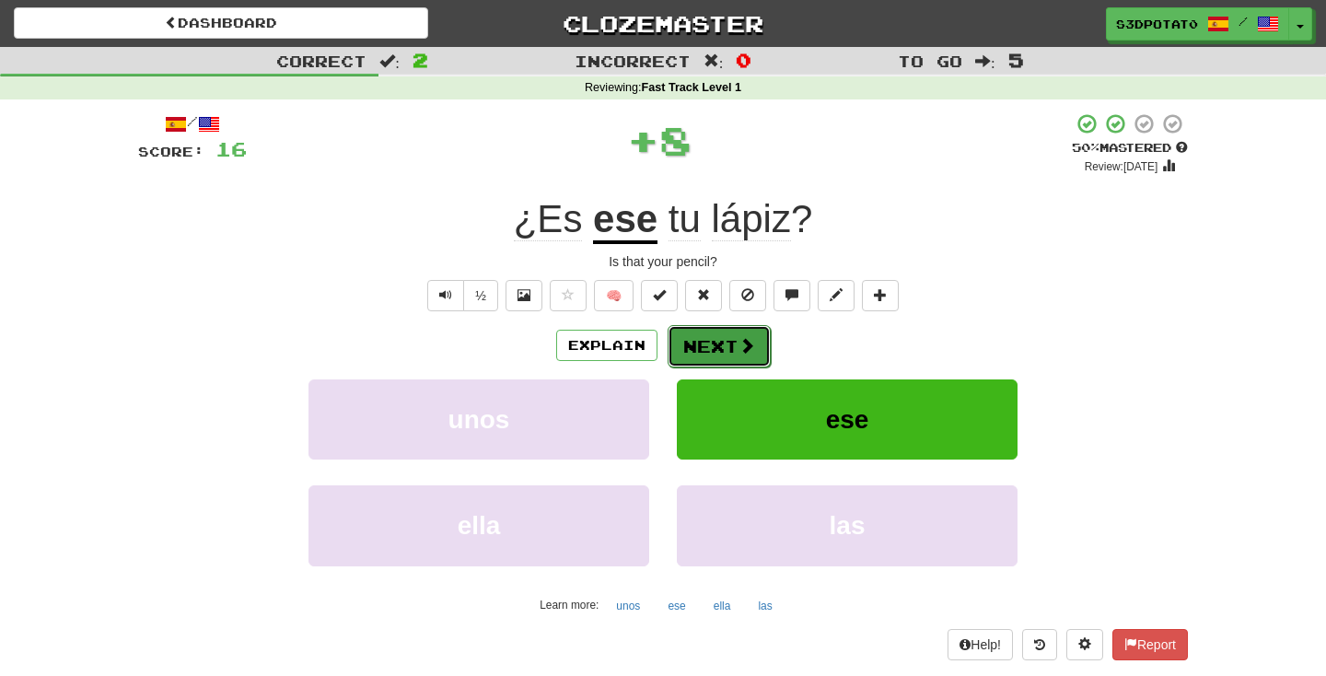
click at [734, 351] on button "Next" at bounding box center [719, 346] width 103 height 42
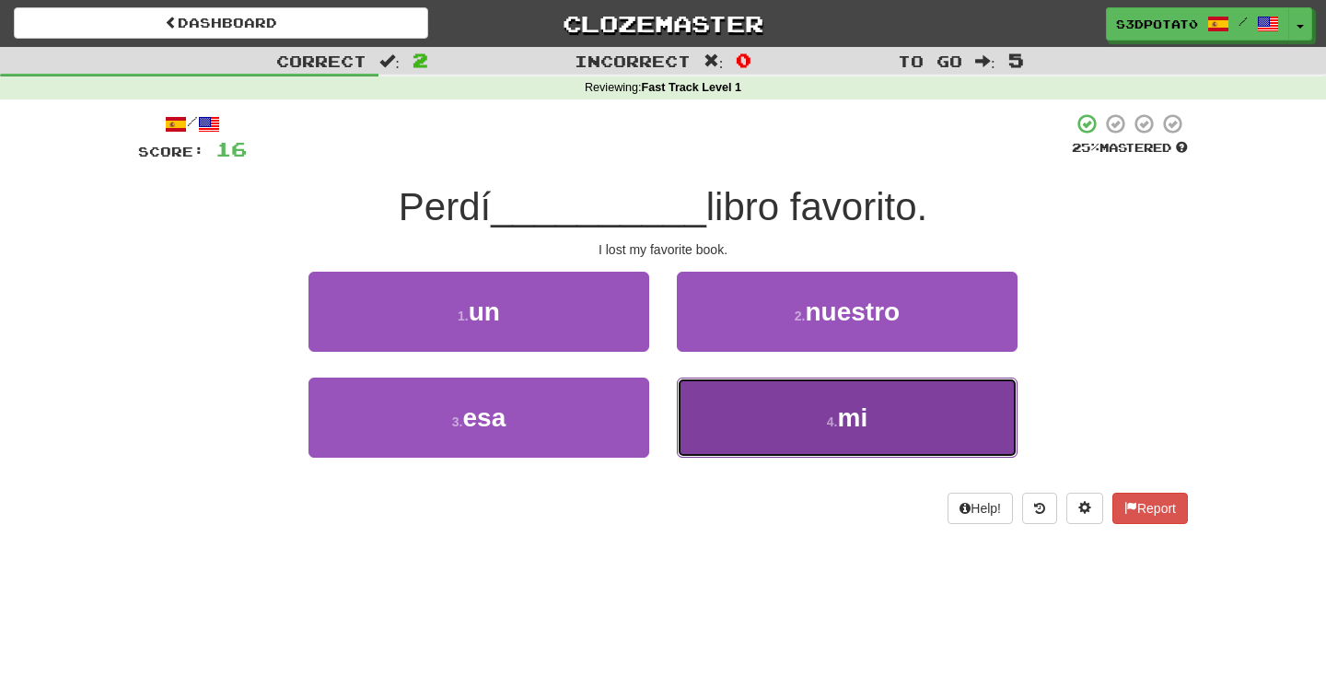
click at [883, 425] on button "4 . mi" at bounding box center [847, 418] width 341 height 80
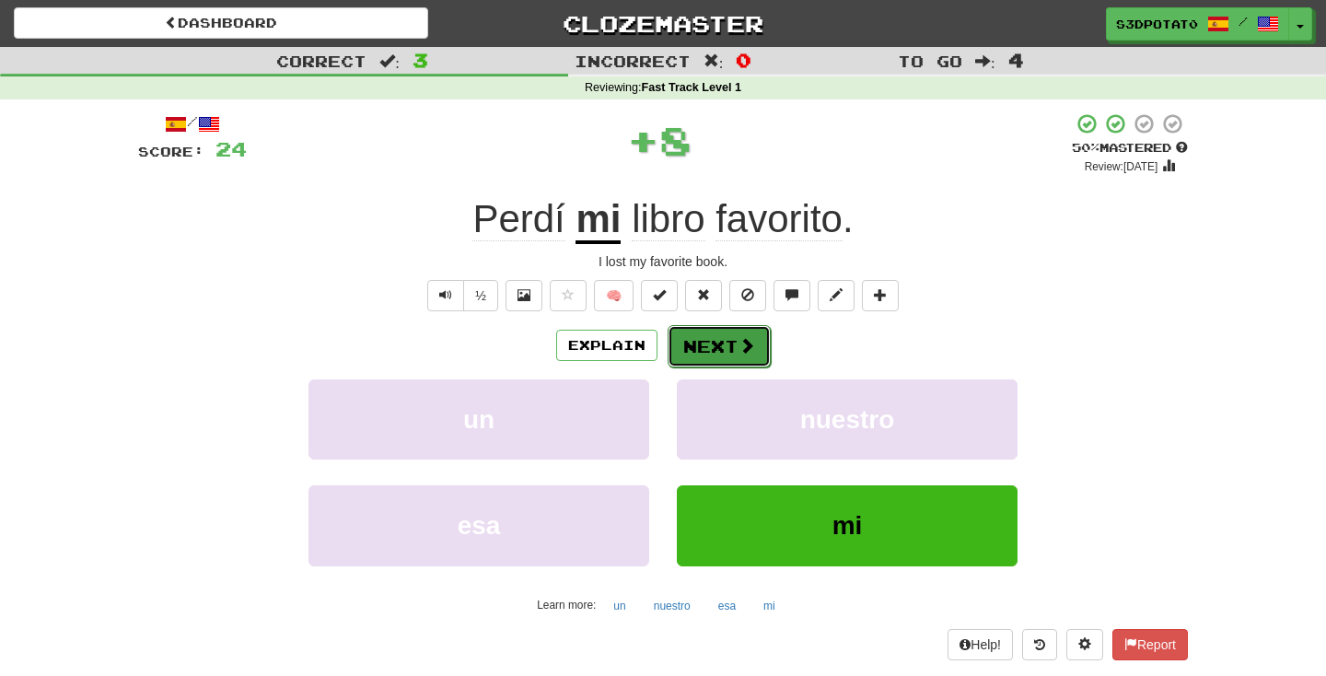
click at [745, 344] on span at bounding box center [747, 345] width 17 height 17
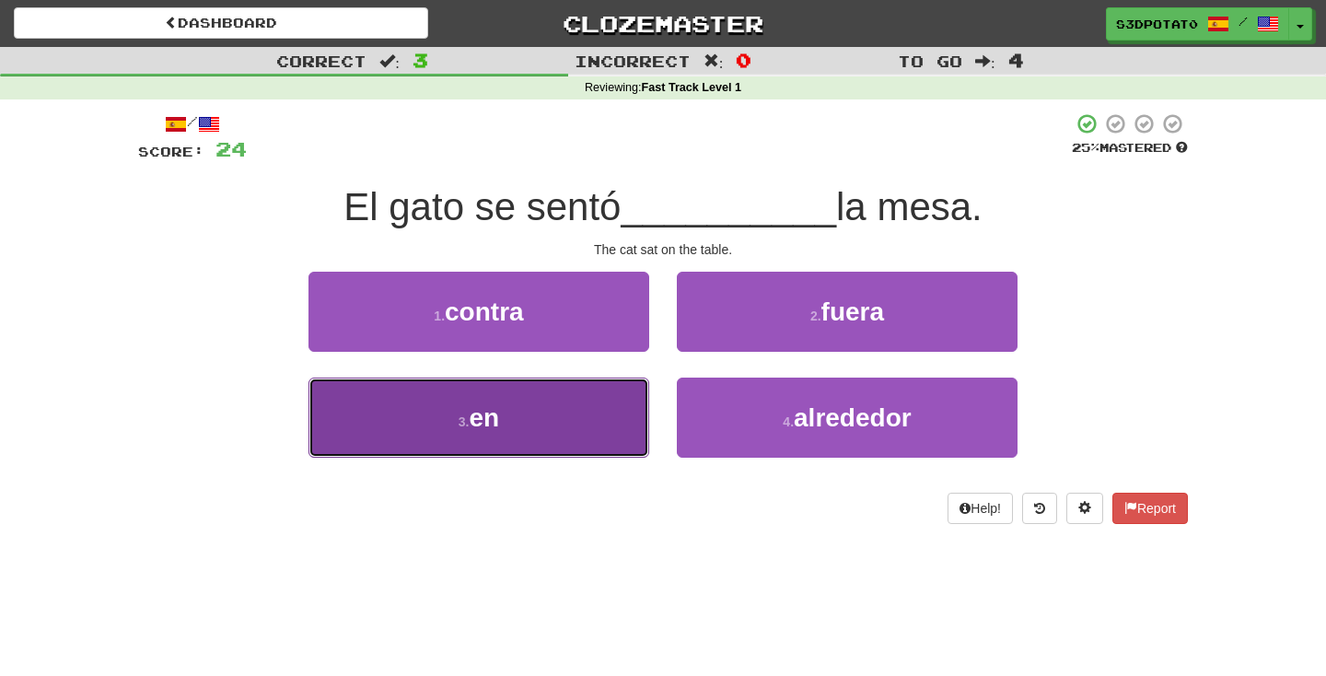
click at [503, 420] on button "3 . en" at bounding box center [479, 418] width 341 height 80
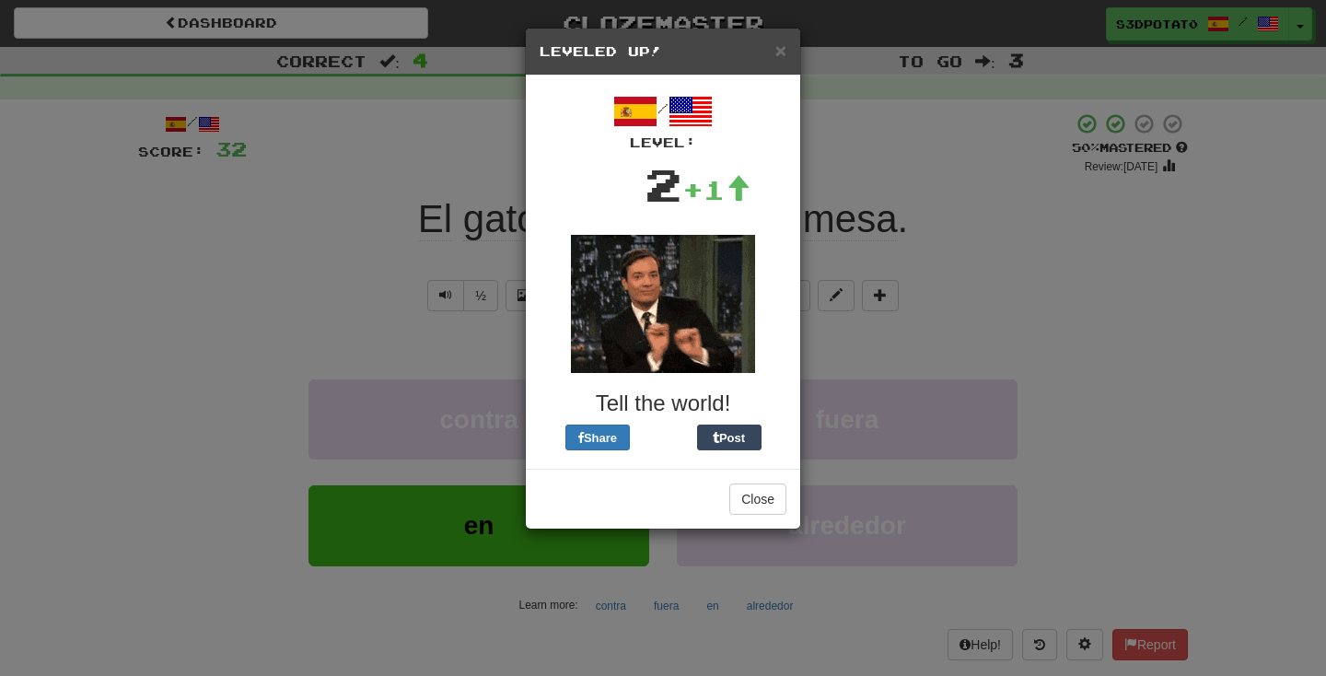
click at [752, 516] on div "Close" at bounding box center [663, 499] width 274 height 60
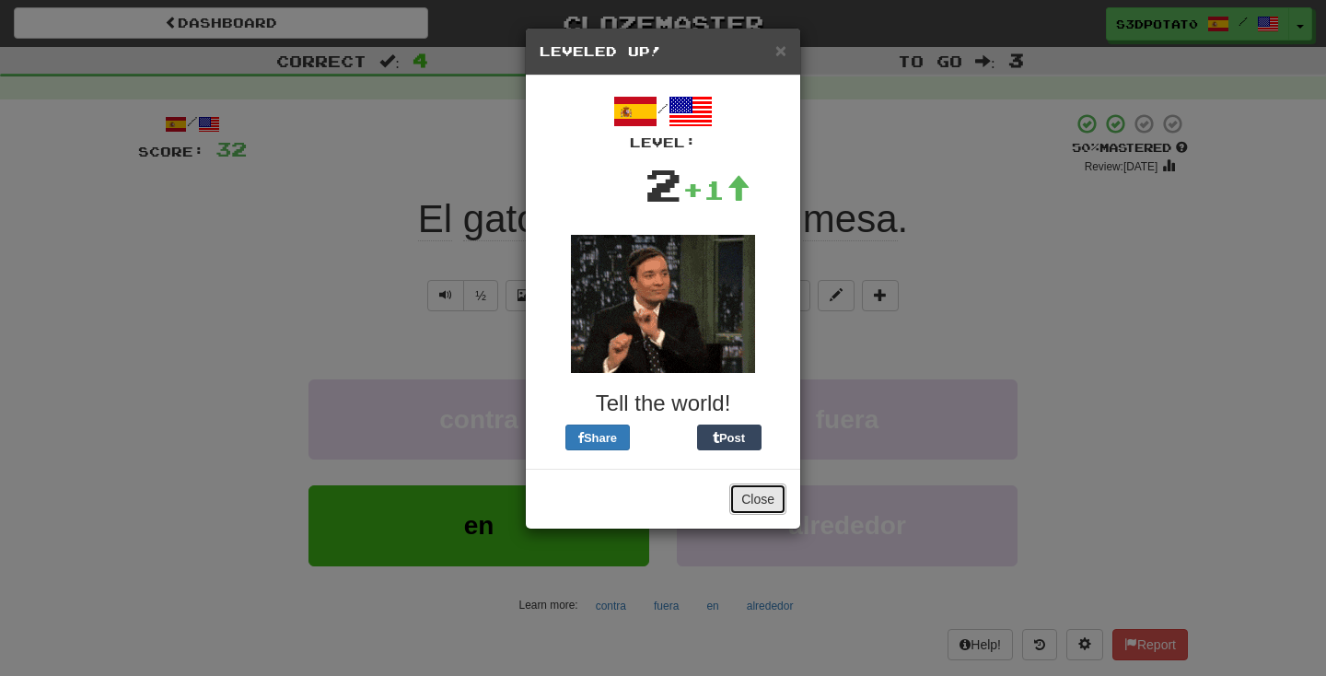
click at [760, 496] on button "Close" at bounding box center [758, 499] width 57 height 31
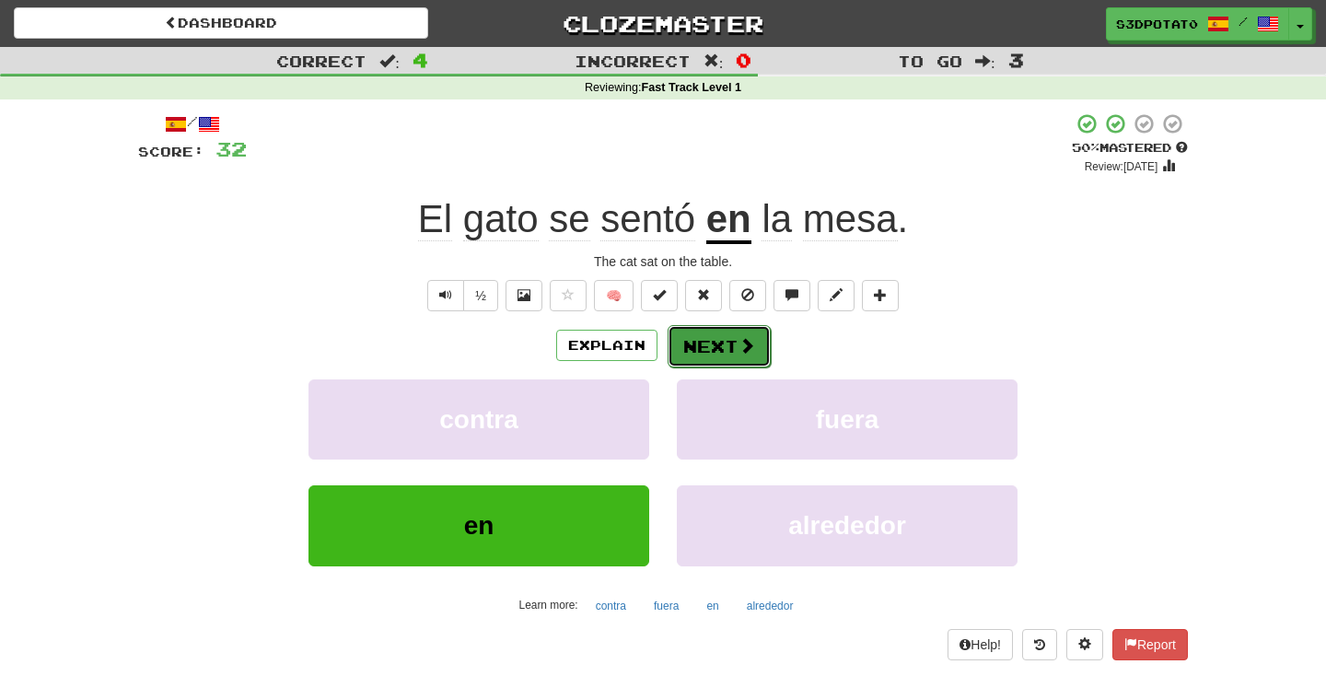
click at [751, 347] on span at bounding box center [747, 345] width 17 height 17
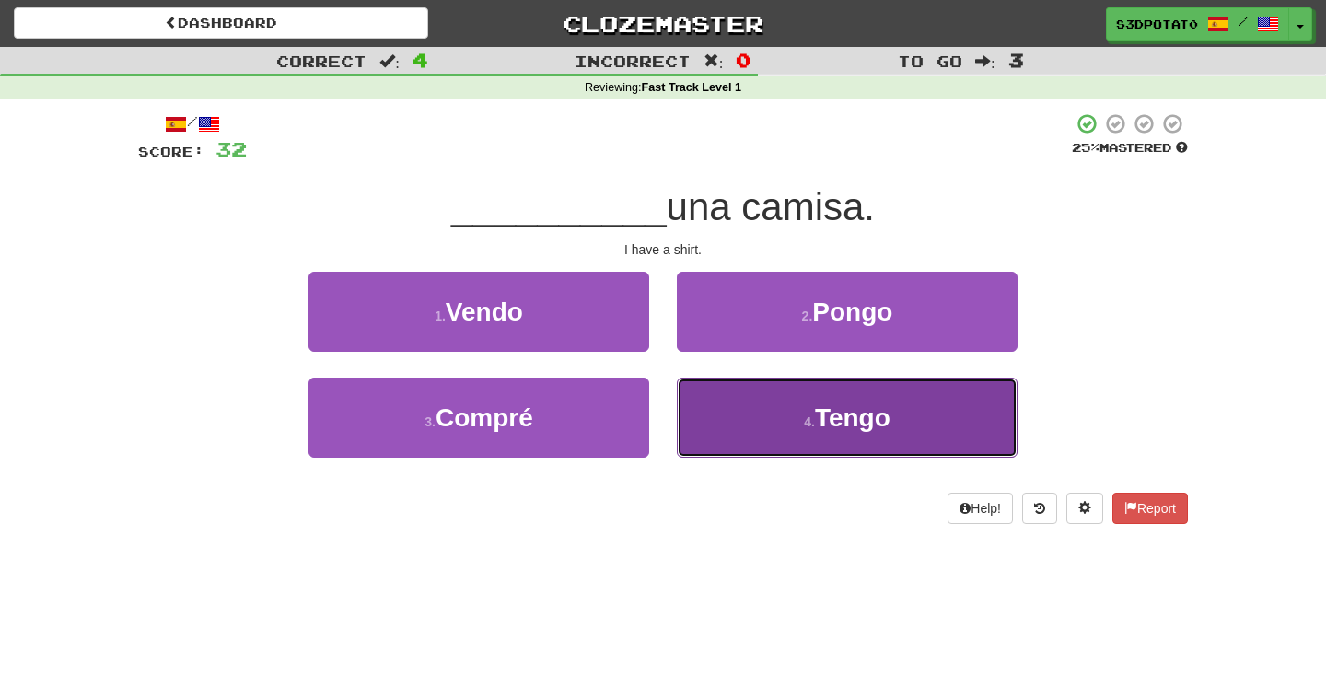
click at [765, 445] on button "4 . Tengo" at bounding box center [847, 418] width 341 height 80
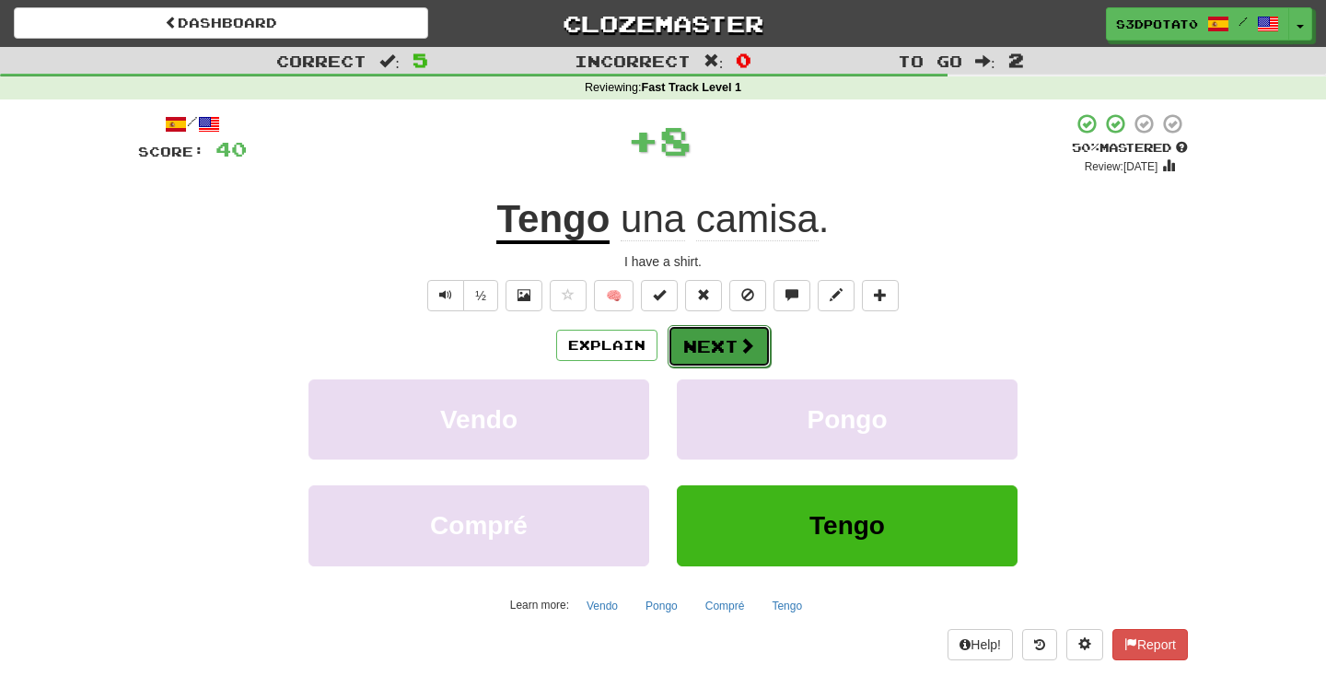
click at [688, 346] on button "Next" at bounding box center [719, 346] width 103 height 42
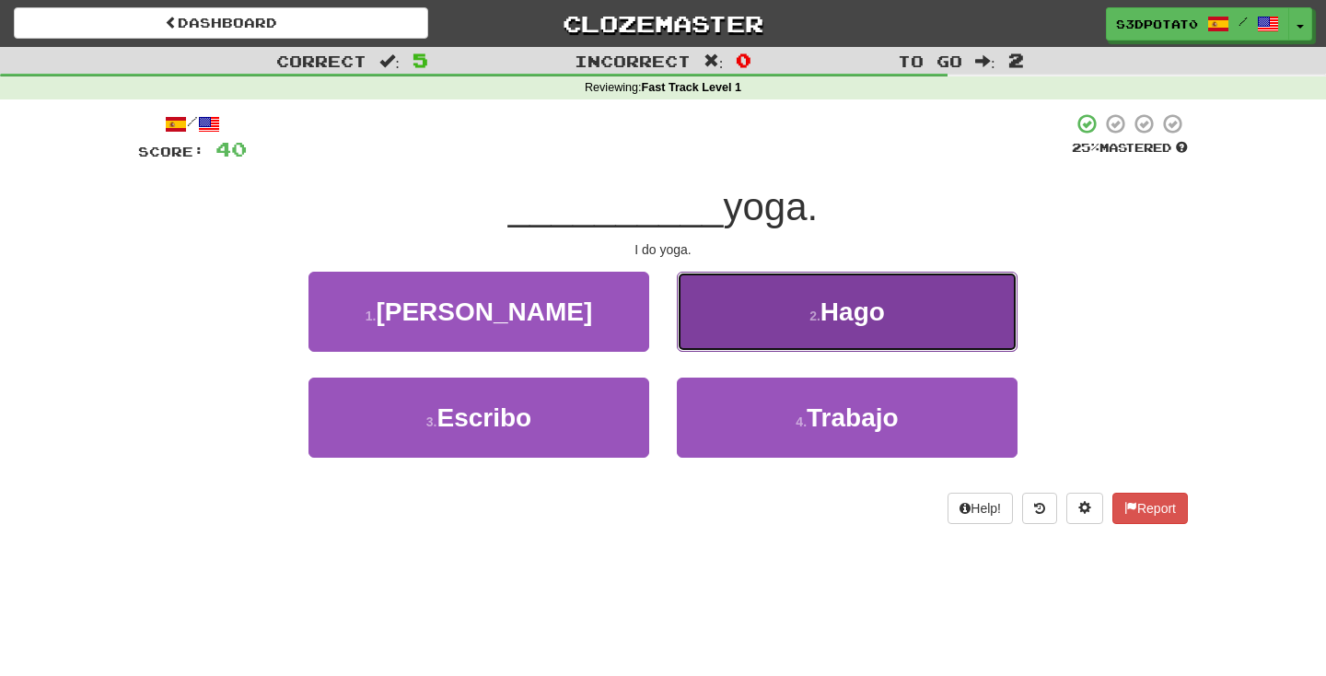
click at [771, 338] on button "2 . Hago" at bounding box center [847, 312] width 341 height 80
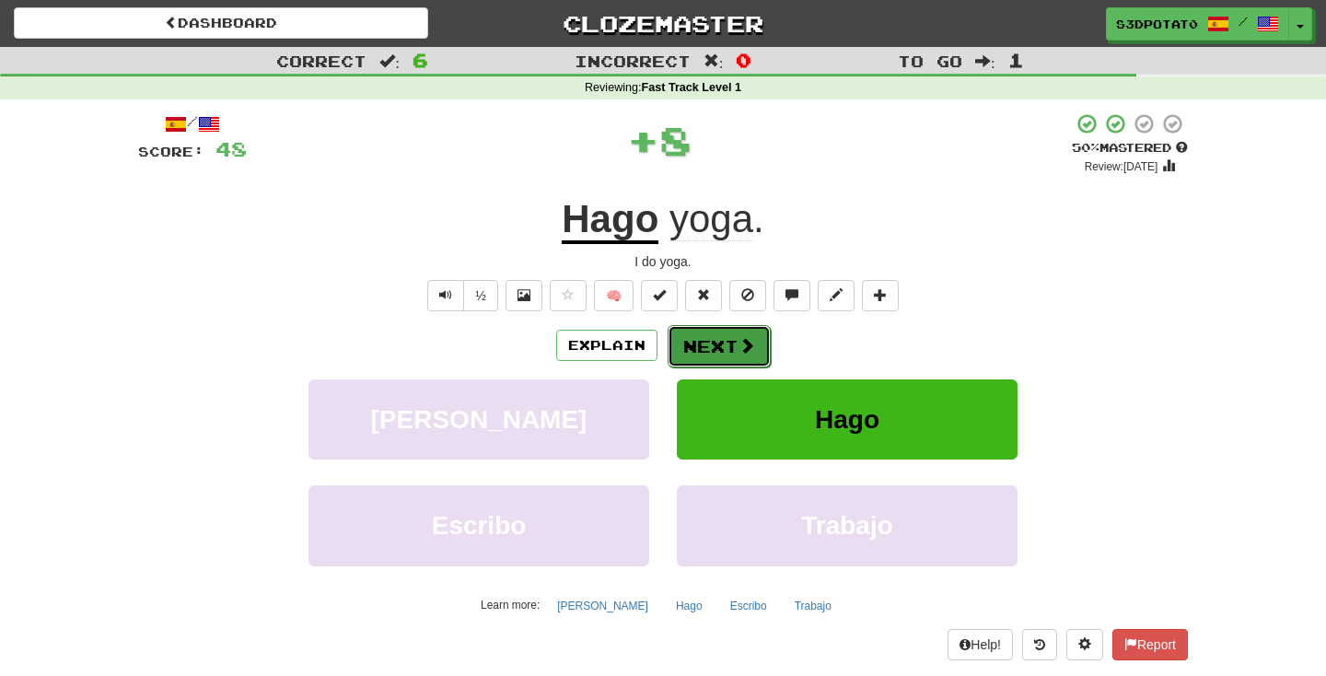
click at [753, 341] on span at bounding box center [747, 345] width 17 height 17
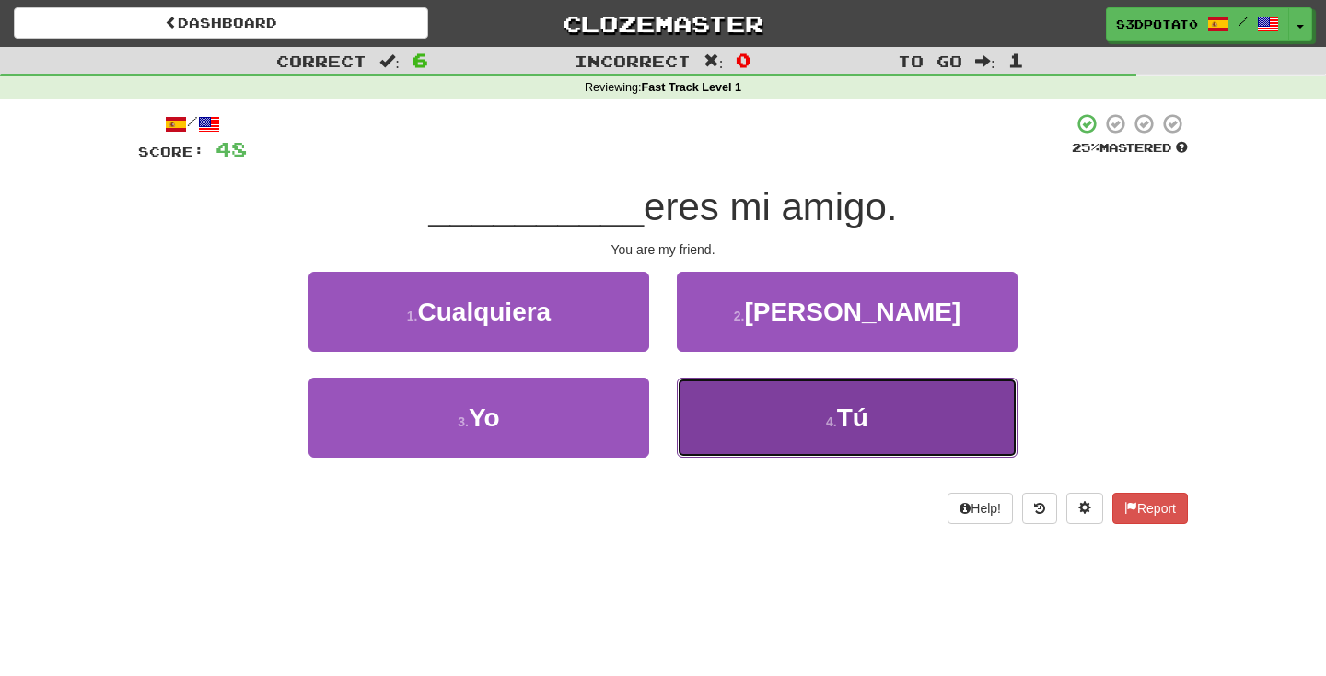
click at [780, 448] on button "4 . Tú" at bounding box center [847, 418] width 341 height 80
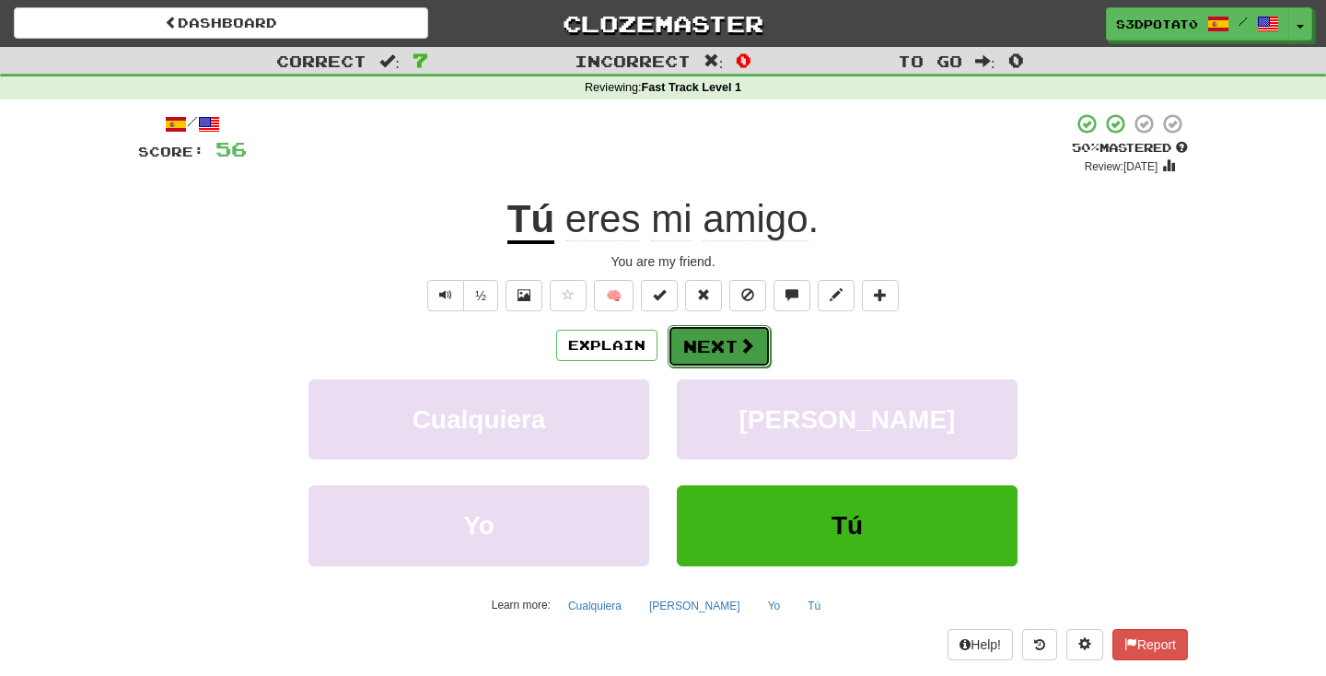
click at [723, 347] on button "Next" at bounding box center [719, 346] width 103 height 42
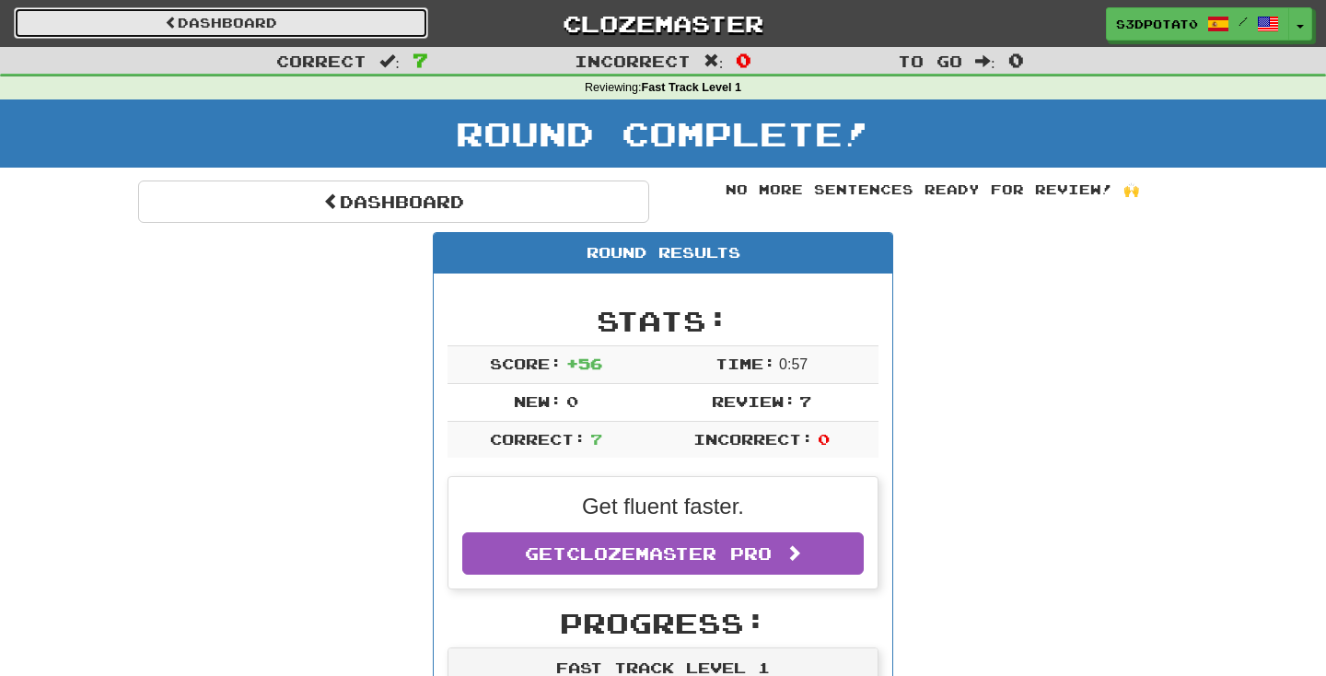
click at [230, 25] on link "Dashboard" at bounding box center [221, 22] width 415 height 31
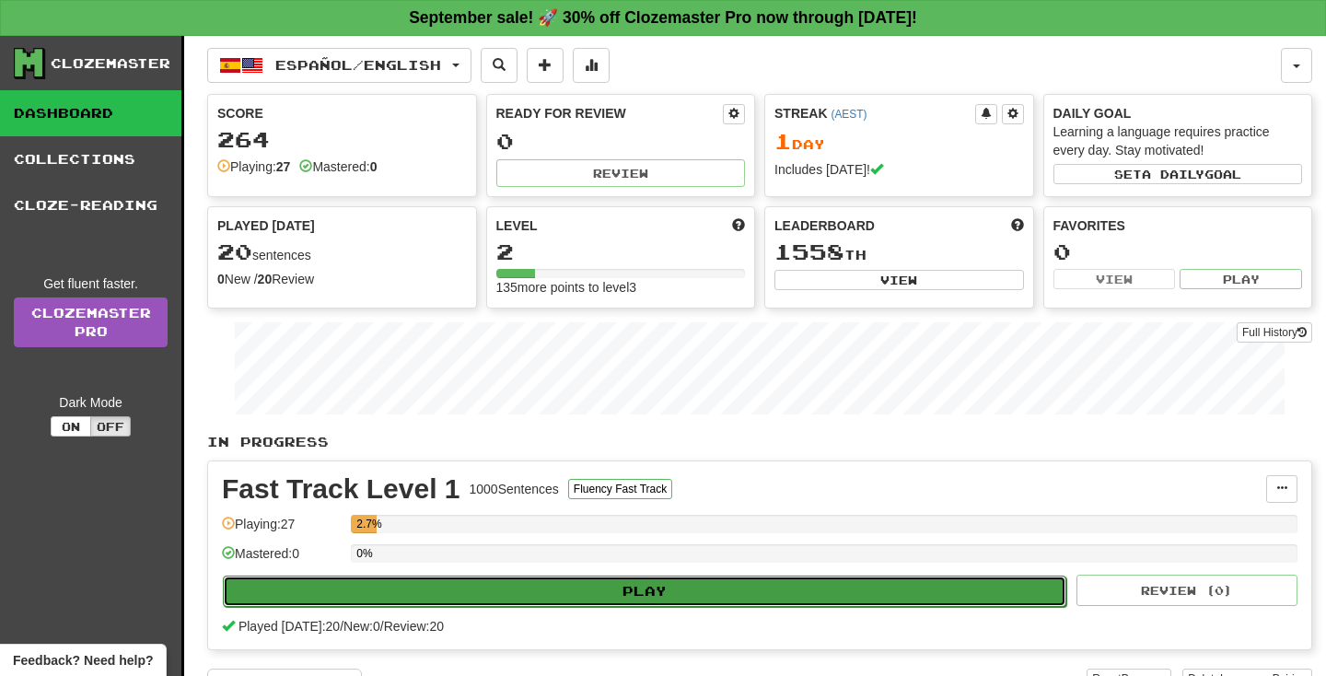
click at [590, 578] on button "Play" at bounding box center [645, 591] width 844 height 31
select select "**"
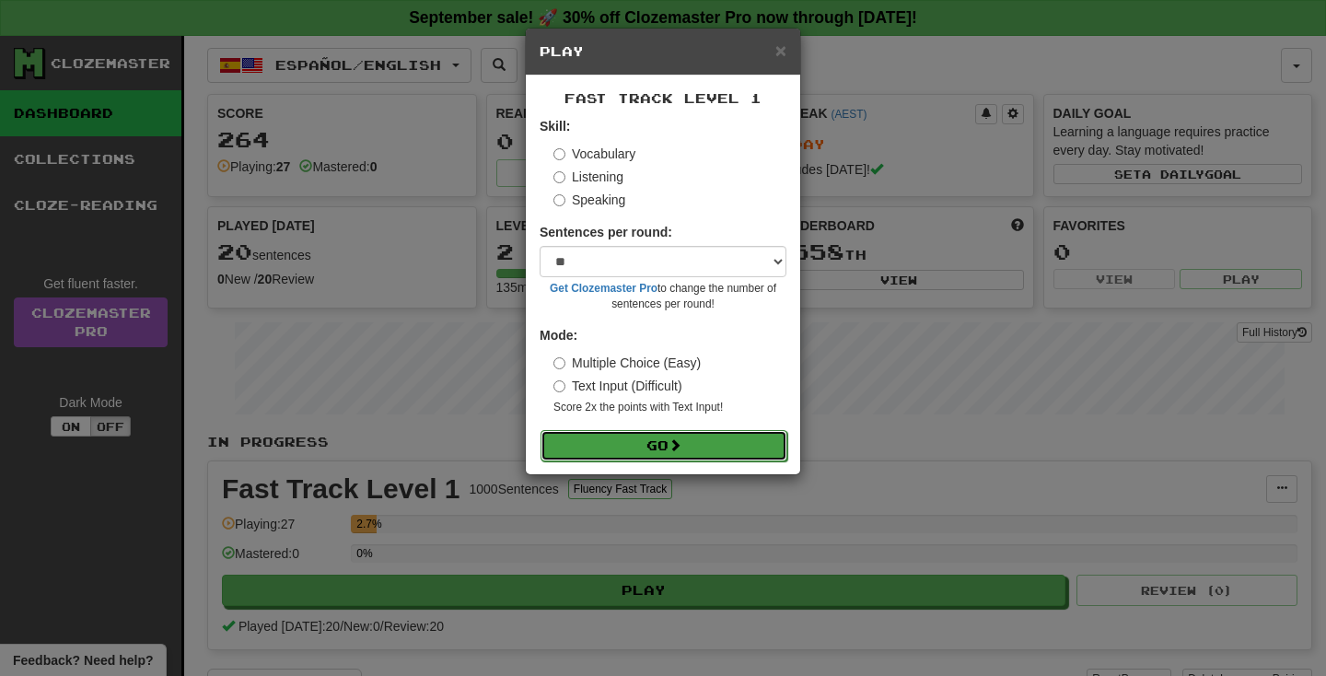
click at [661, 438] on button "Go" at bounding box center [664, 445] width 247 height 31
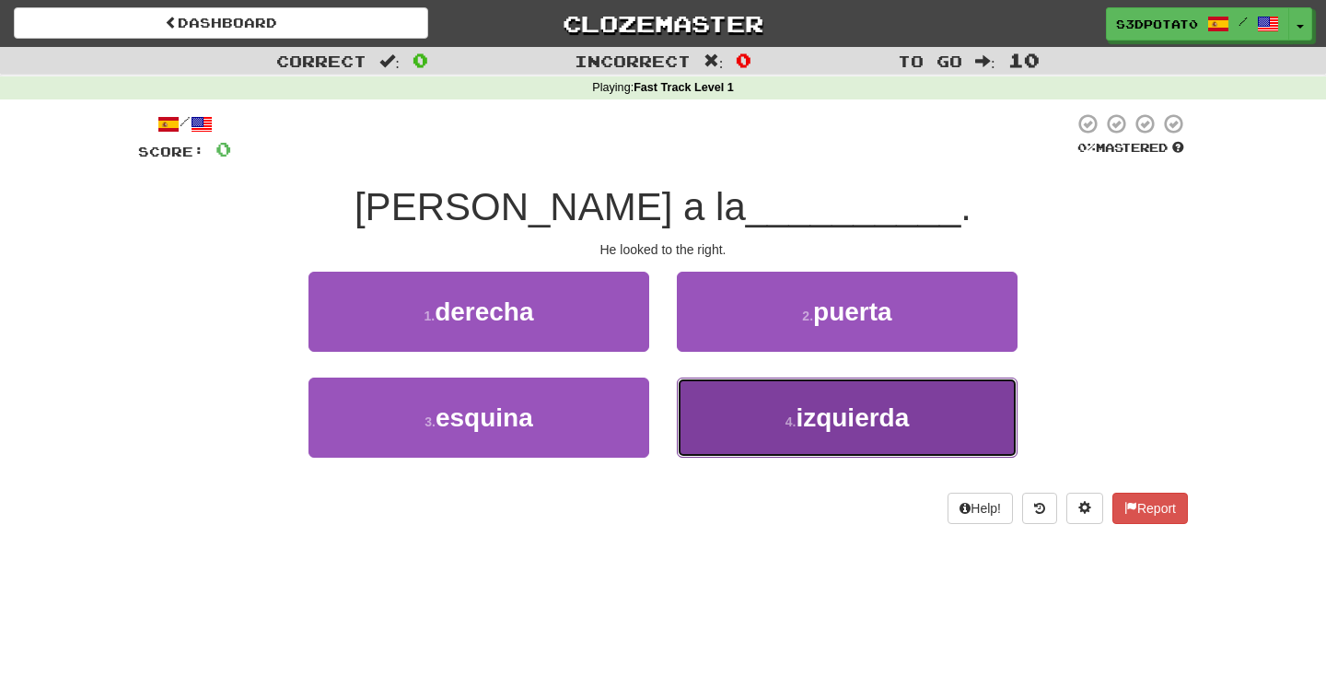
click at [795, 398] on button "4 . izquierda" at bounding box center [847, 418] width 341 height 80
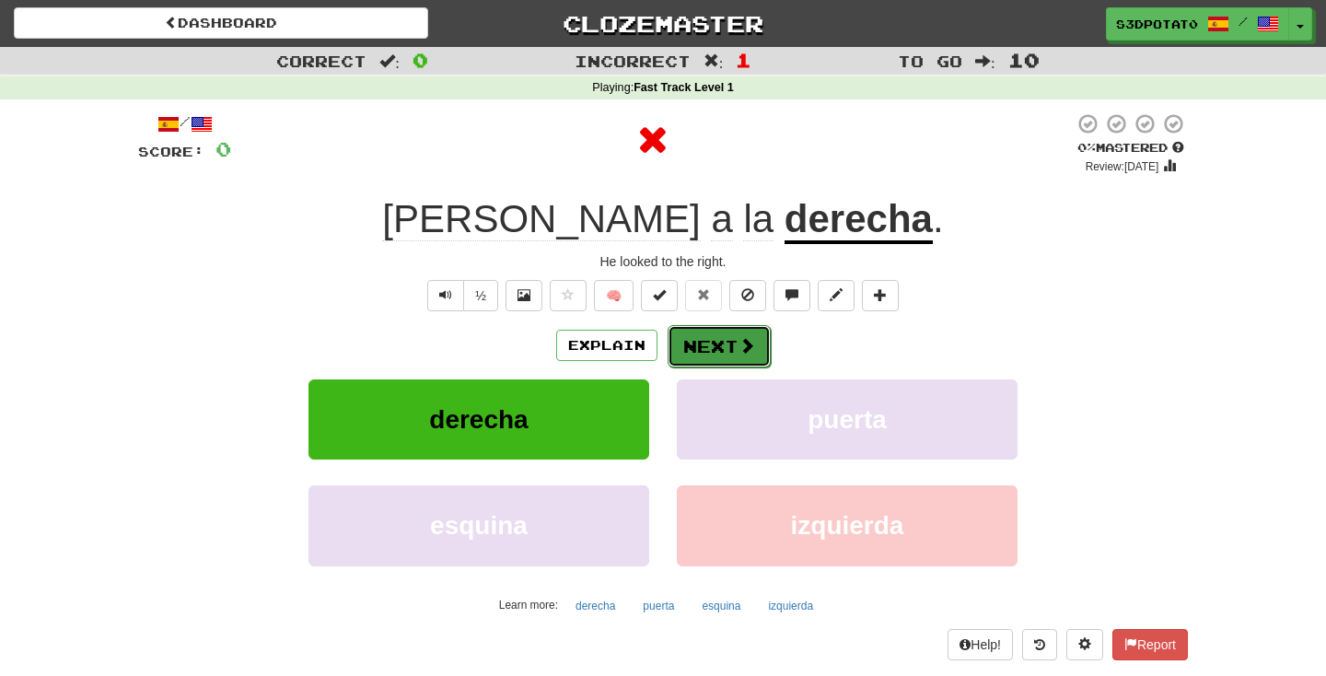
click at [739, 348] on span at bounding box center [747, 345] width 17 height 17
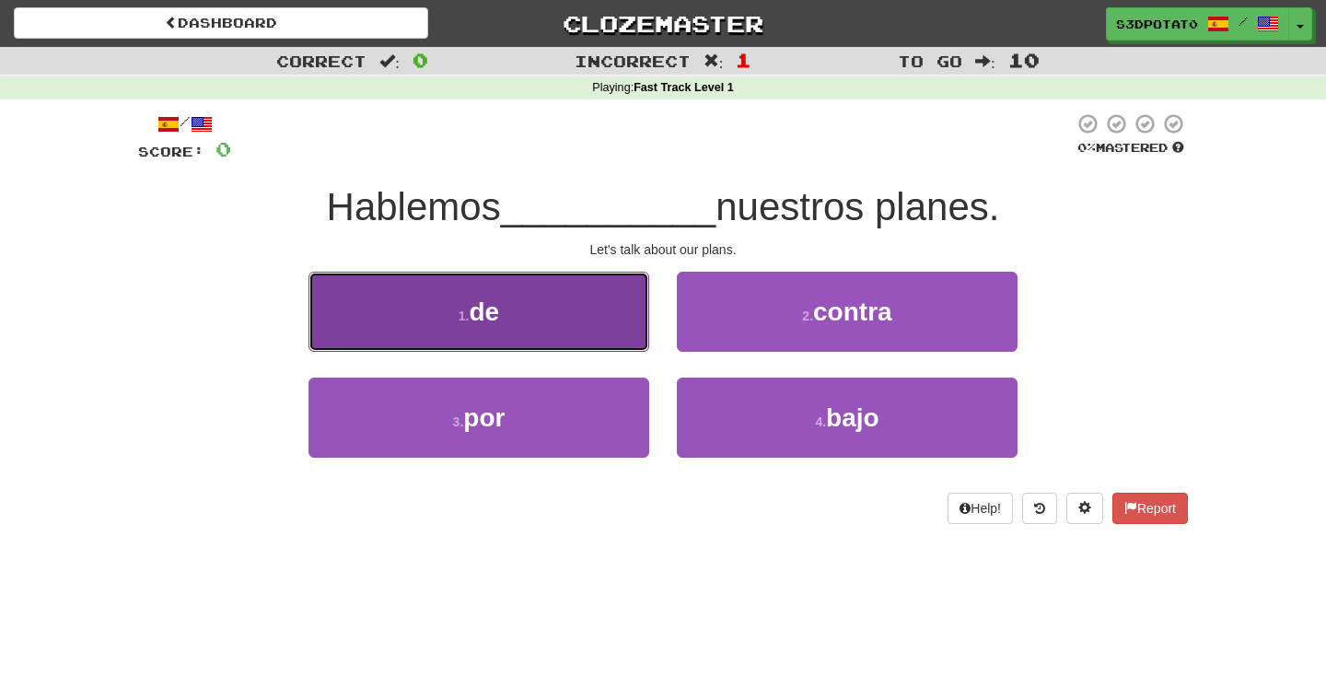
click at [618, 338] on button "1 . de" at bounding box center [479, 312] width 341 height 80
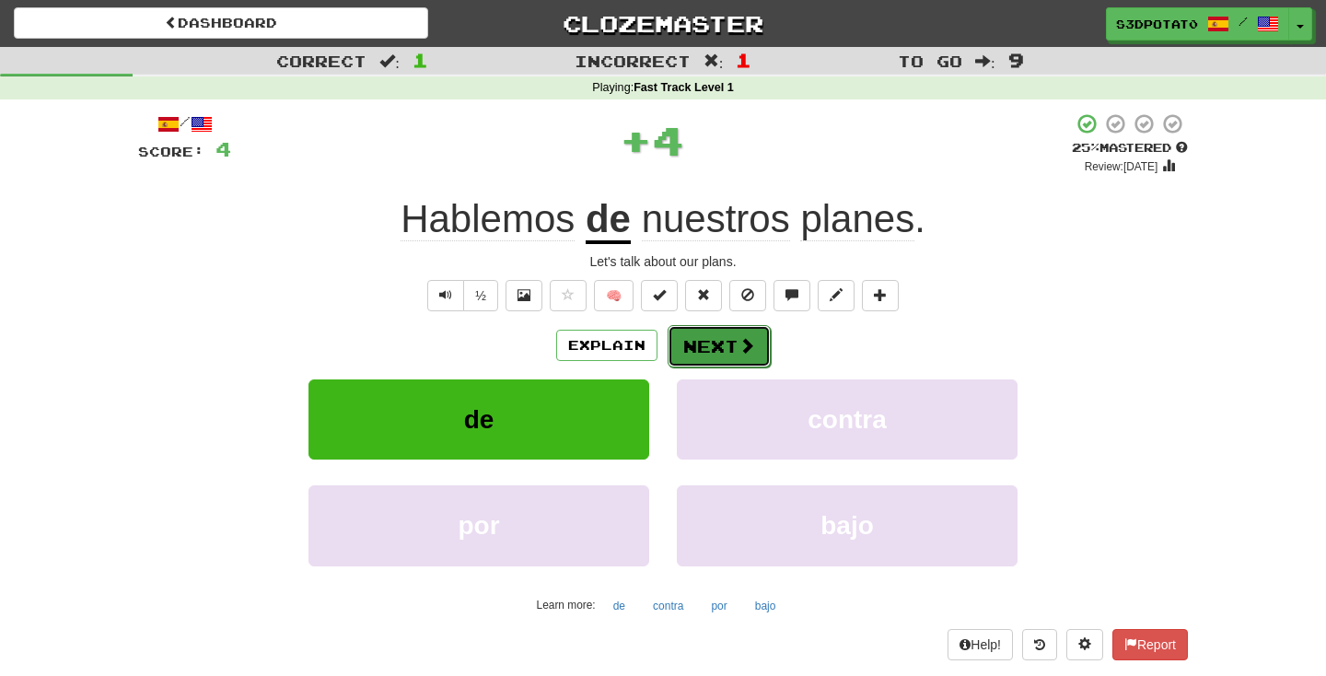
click at [687, 337] on button "Next" at bounding box center [719, 346] width 103 height 42
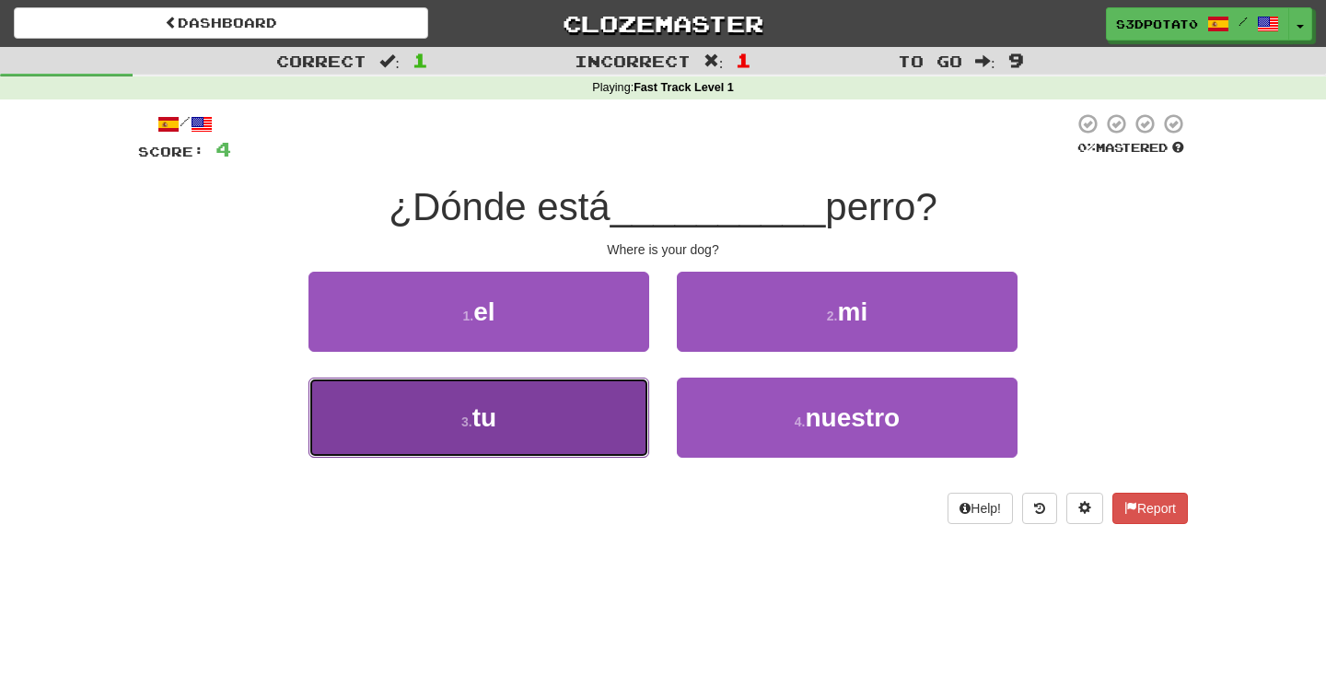
click at [622, 420] on button "3 . tu" at bounding box center [479, 418] width 341 height 80
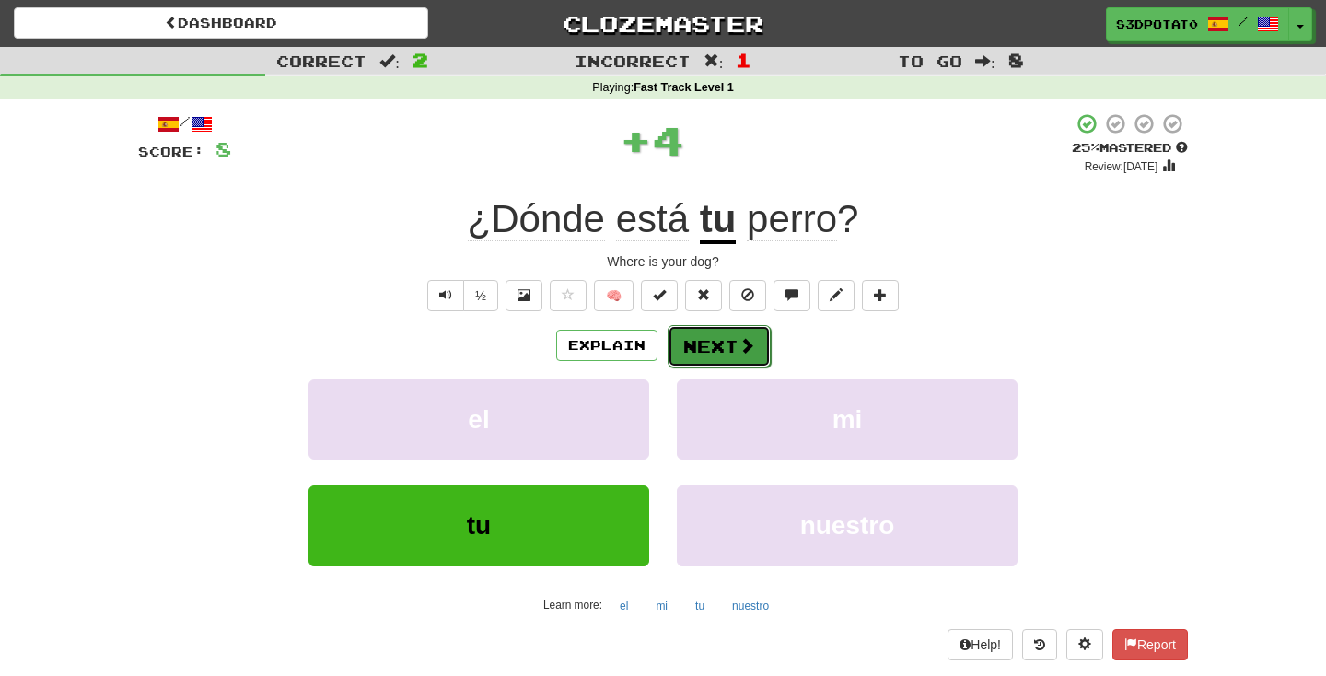
click at [739, 353] on span at bounding box center [747, 345] width 17 height 17
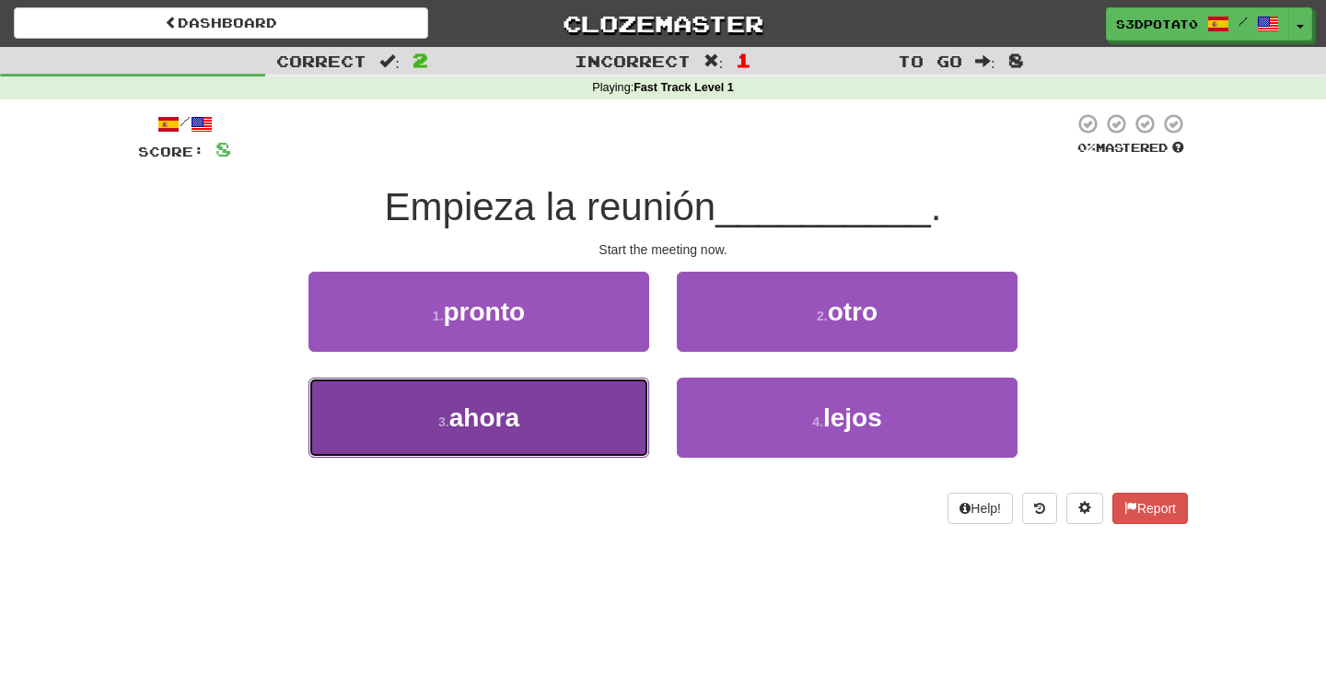
click at [552, 420] on button "3 . ahora" at bounding box center [479, 418] width 341 height 80
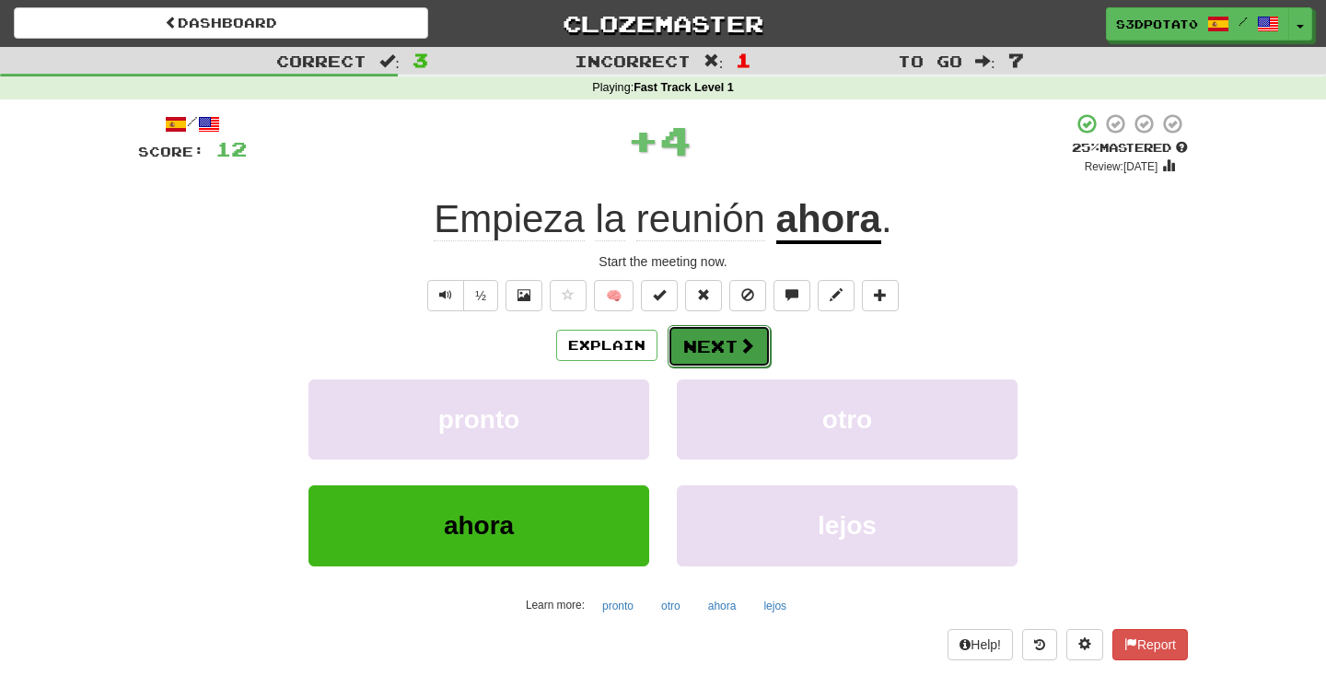
click at [764, 359] on button "Next" at bounding box center [719, 346] width 103 height 42
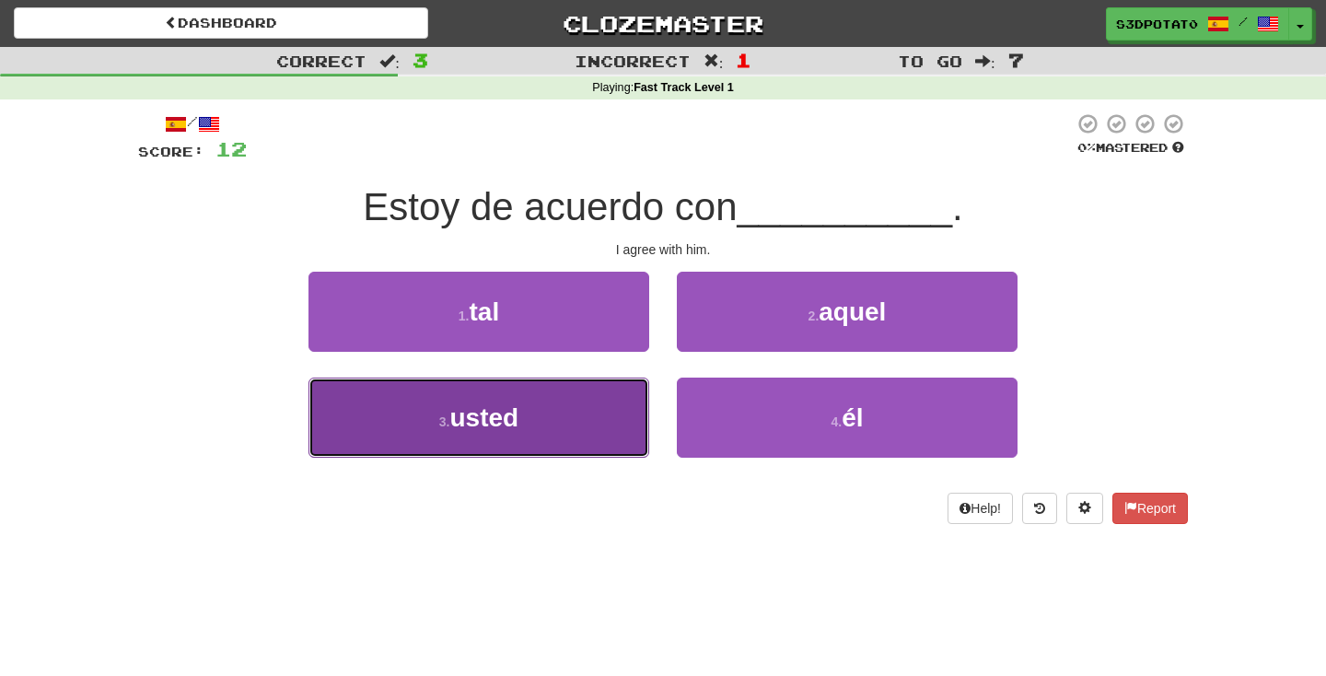
click at [618, 419] on button "3 . usted" at bounding box center [479, 418] width 341 height 80
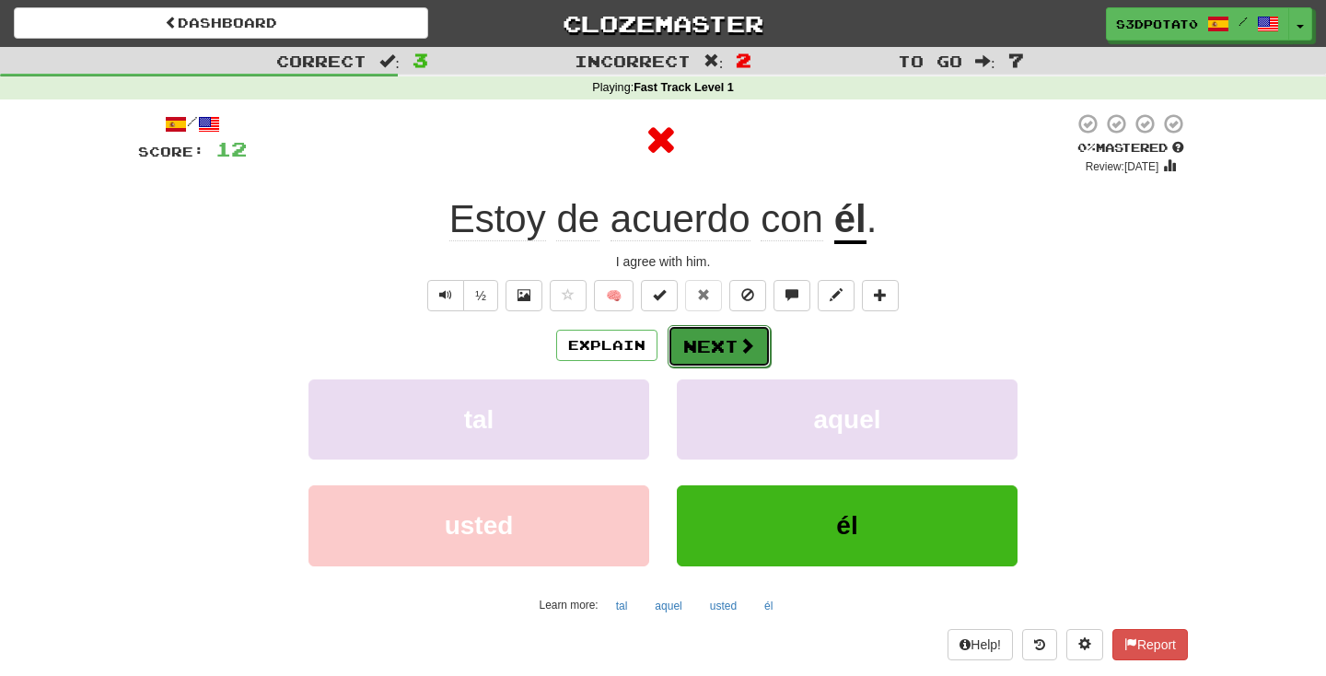
click at [720, 353] on button "Next" at bounding box center [719, 346] width 103 height 42
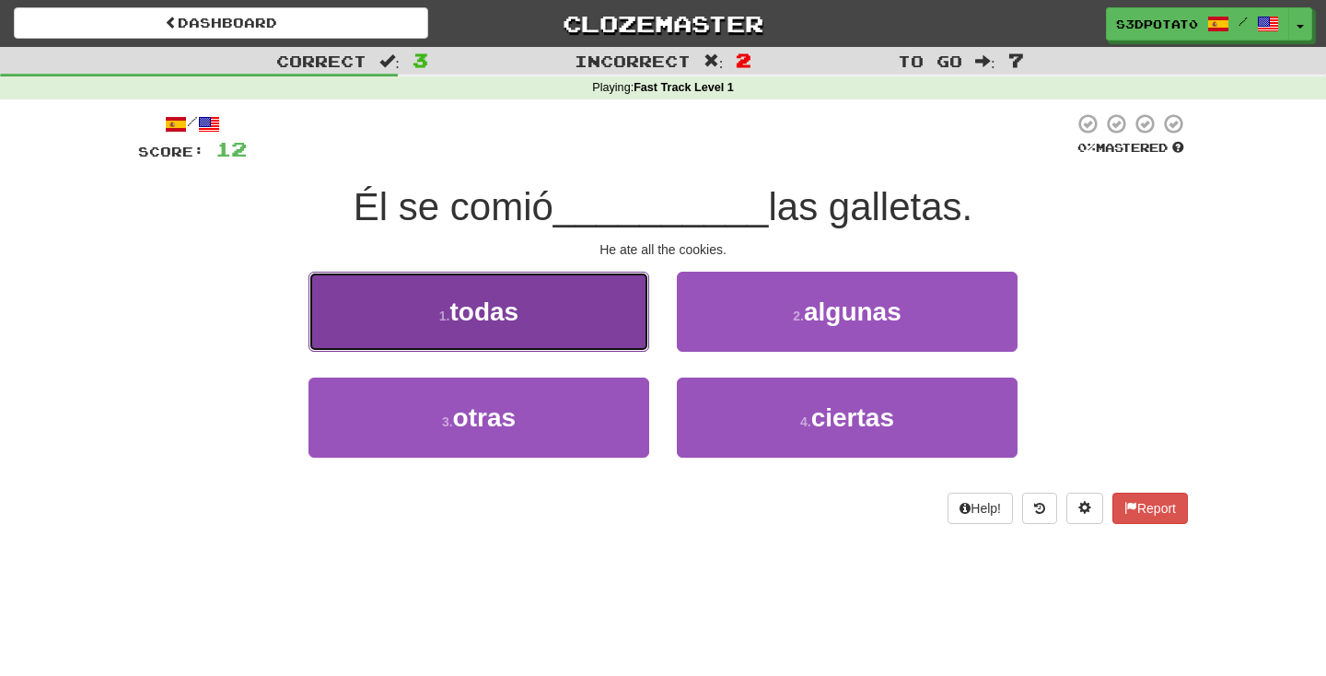
click at [615, 320] on button "1 . todas" at bounding box center [479, 312] width 341 height 80
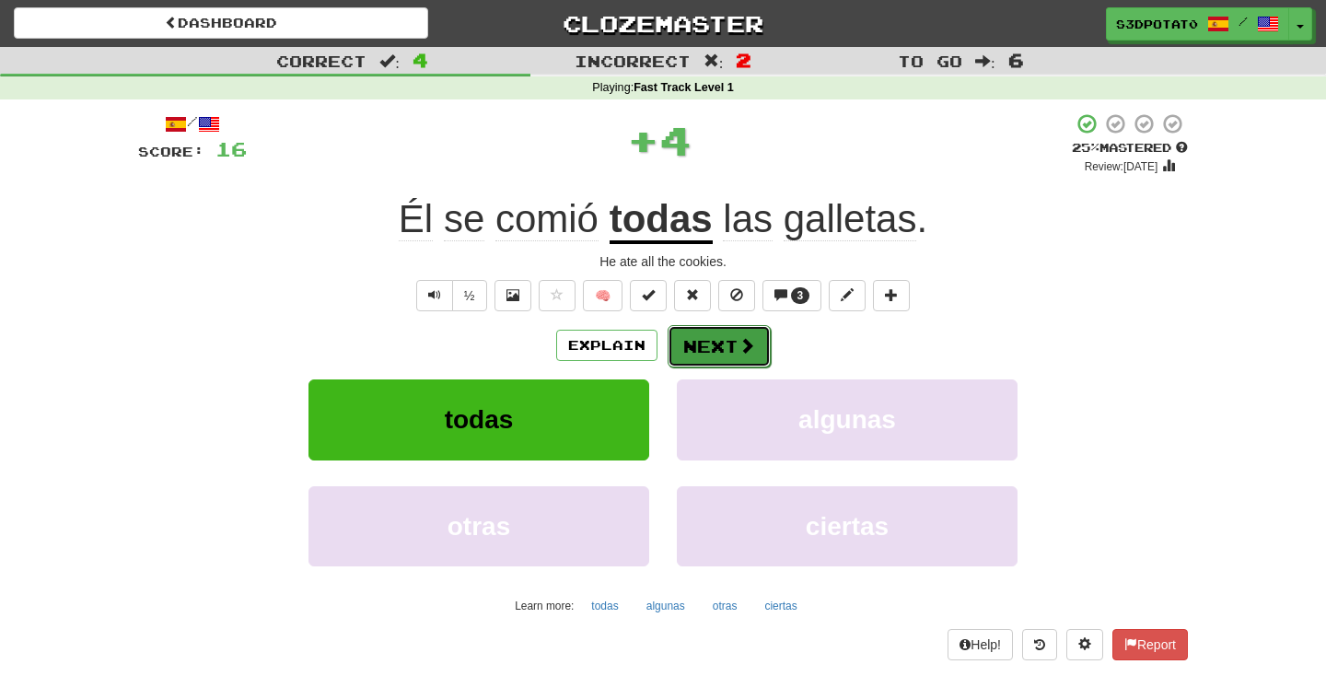
click at [708, 347] on button "Next" at bounding box center [719, 346] width 103 height 42
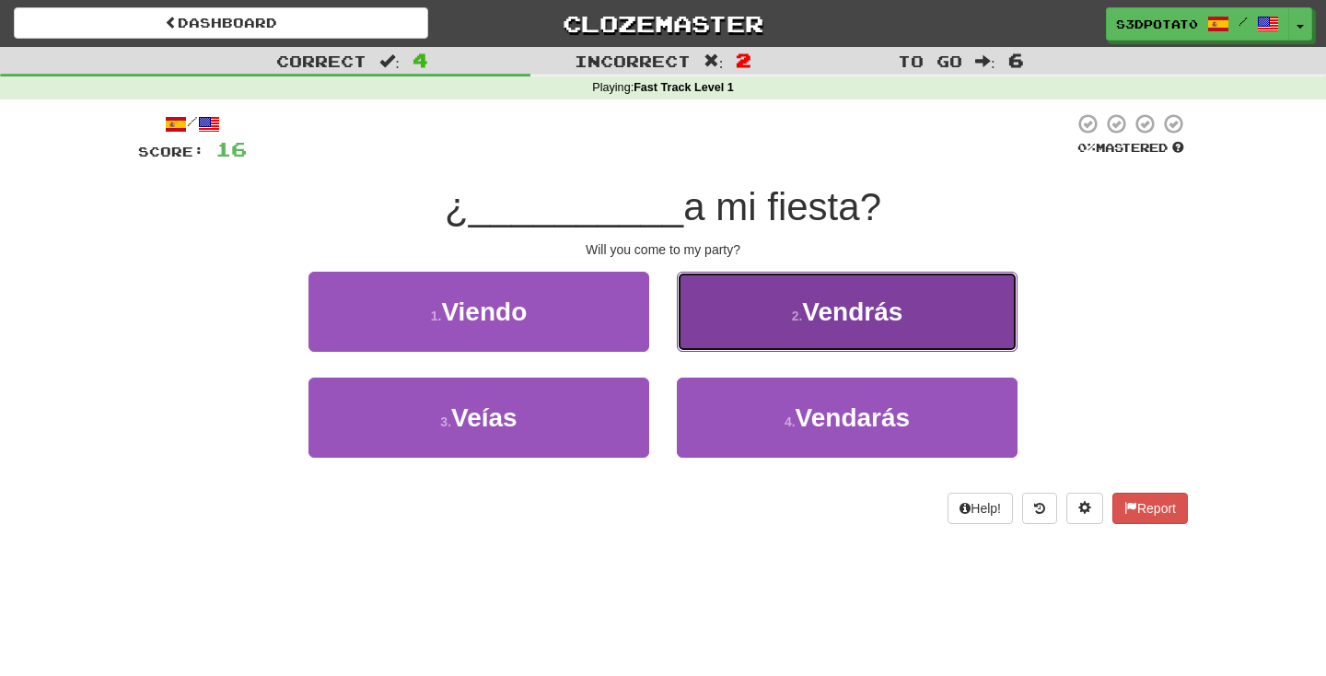
click at [708, 347] on button "2 . [GEOGRAPHIC_DATA]" at bounding box center [847, 312] width 341 height 80
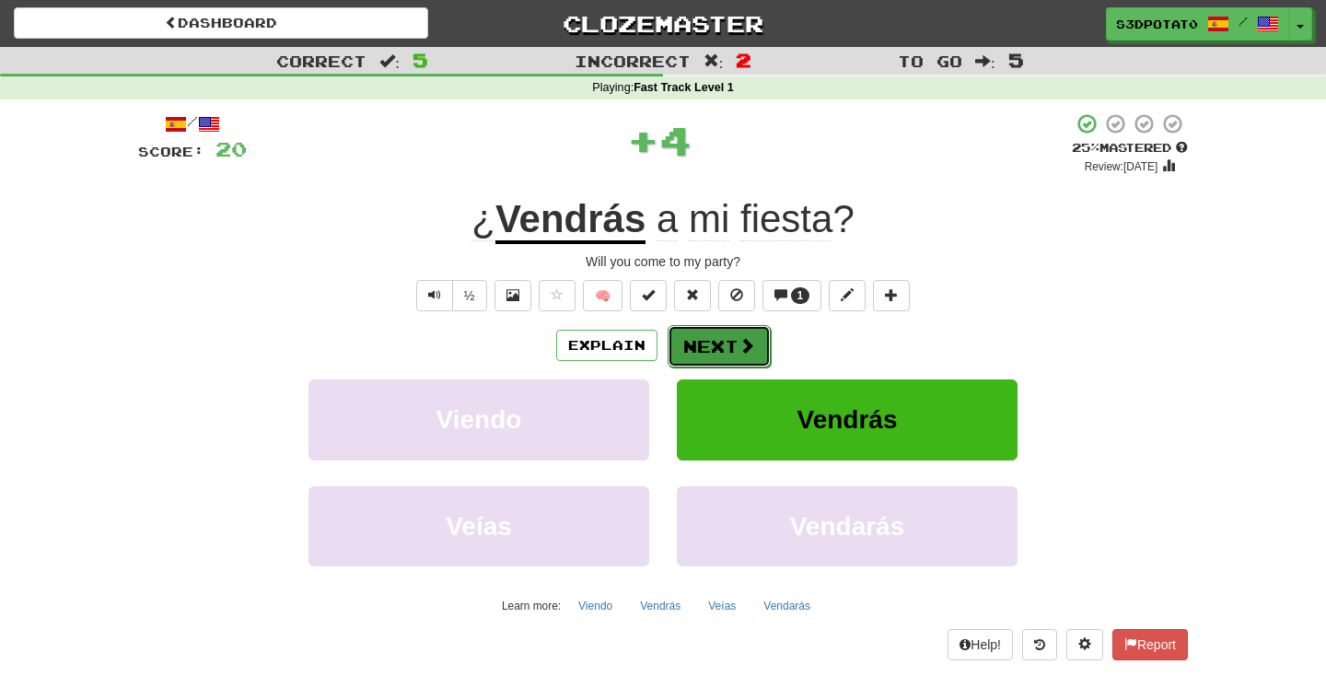
click at [707, 348] on button "Next" at bounding box center [719, 346] width 103 height 42
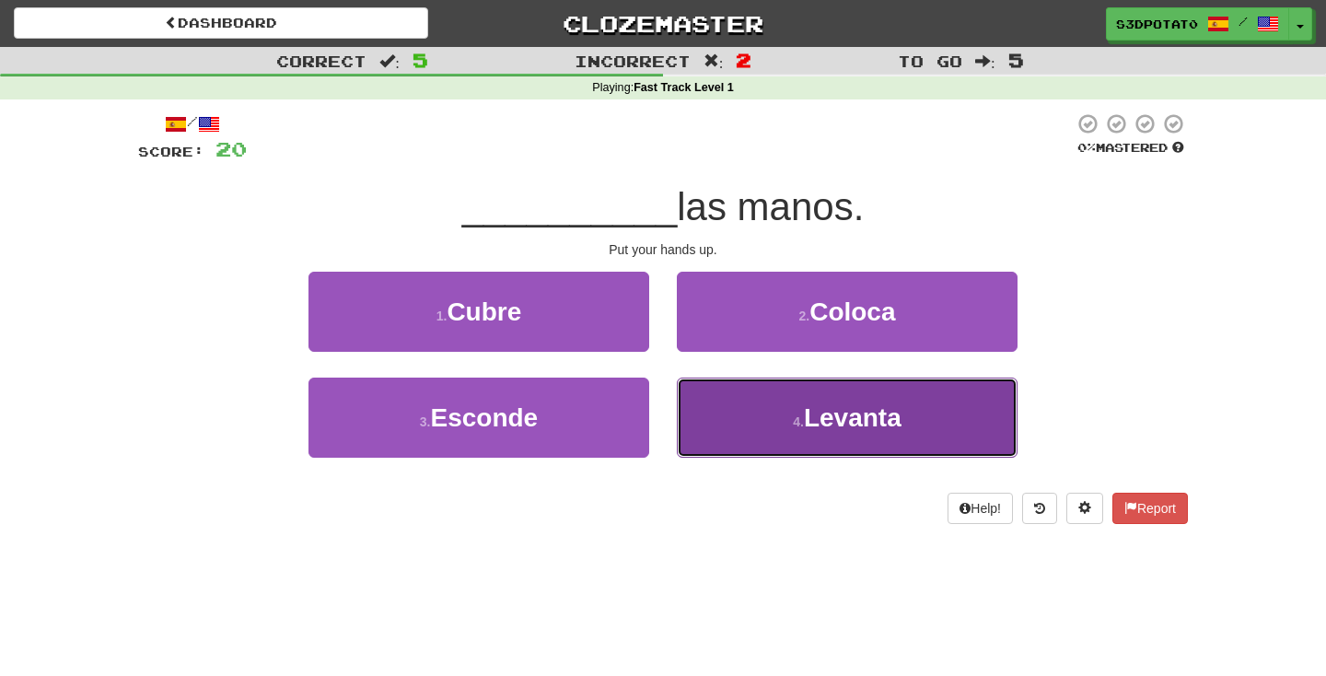
click at [724, 418] on button "4 . [GEOGRAPHIC_DATA]" at bounding box center [847, 418] width 341 height 80
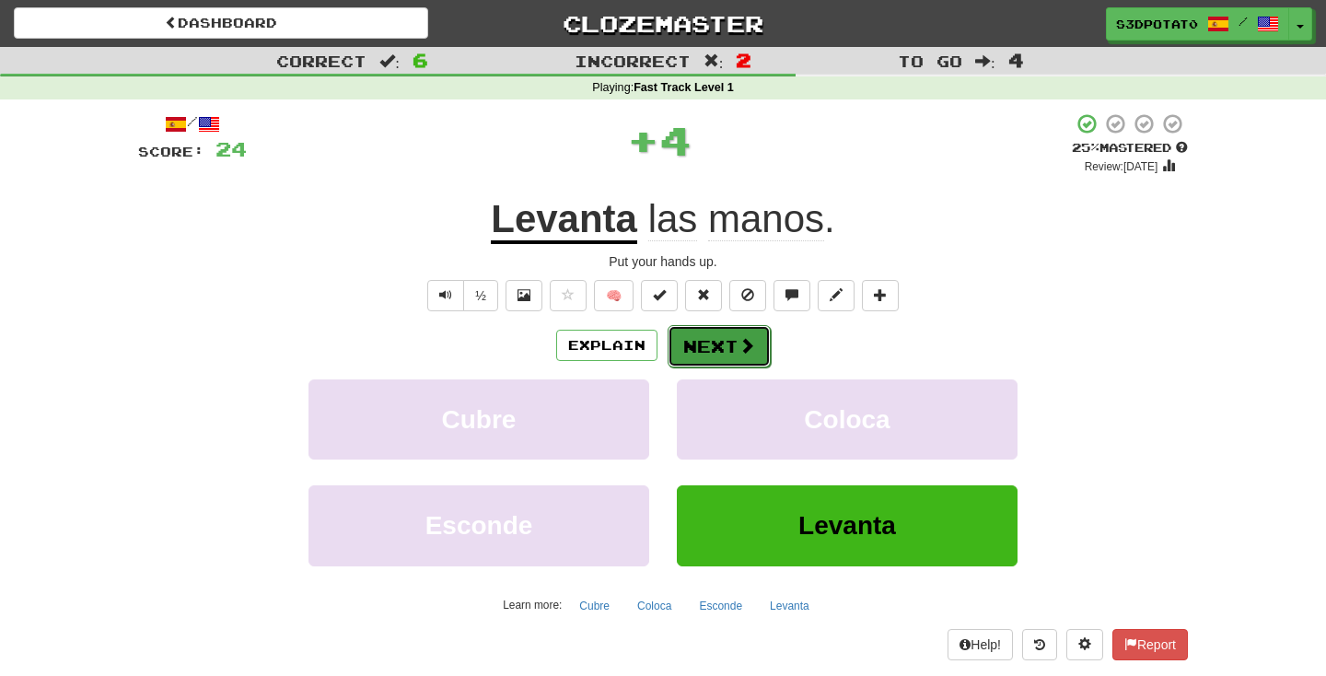
click at [730, 349] on button "Next" at bounding box center [719, 346] width 103 height 42
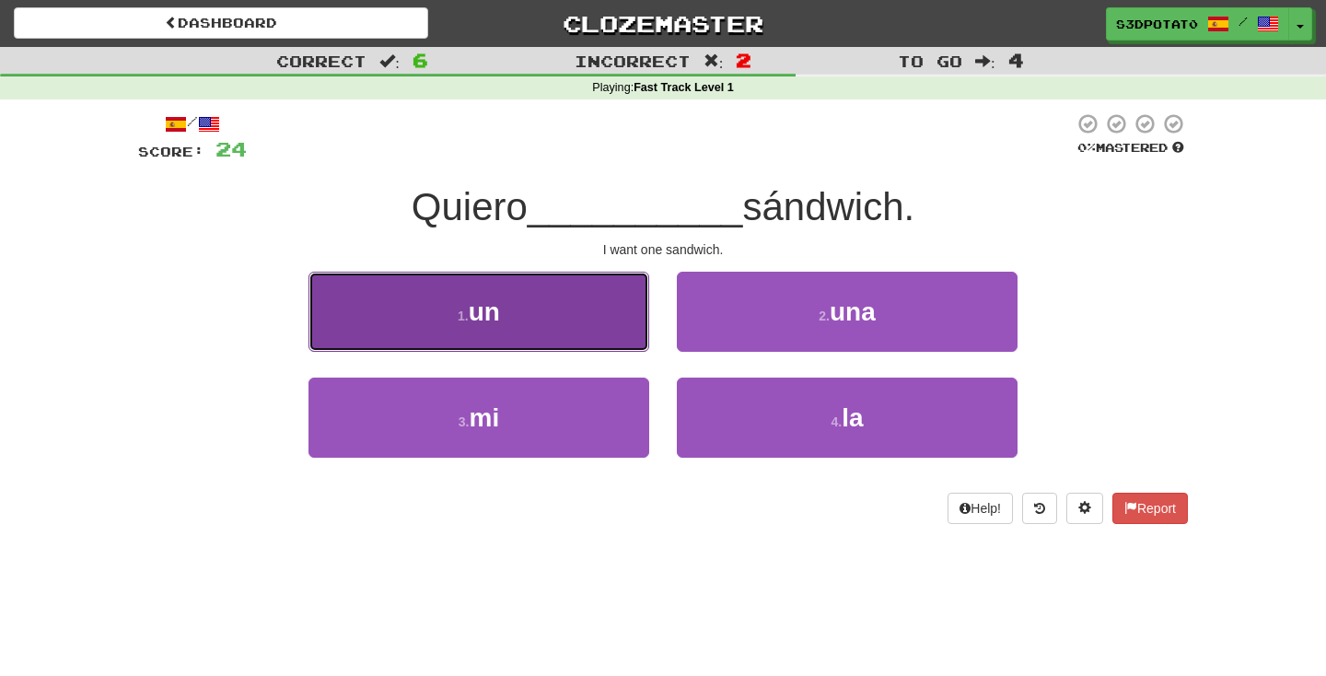
click at [588, 343] on button "1 . un" at bounding box center [479, 312] width 341 height 80
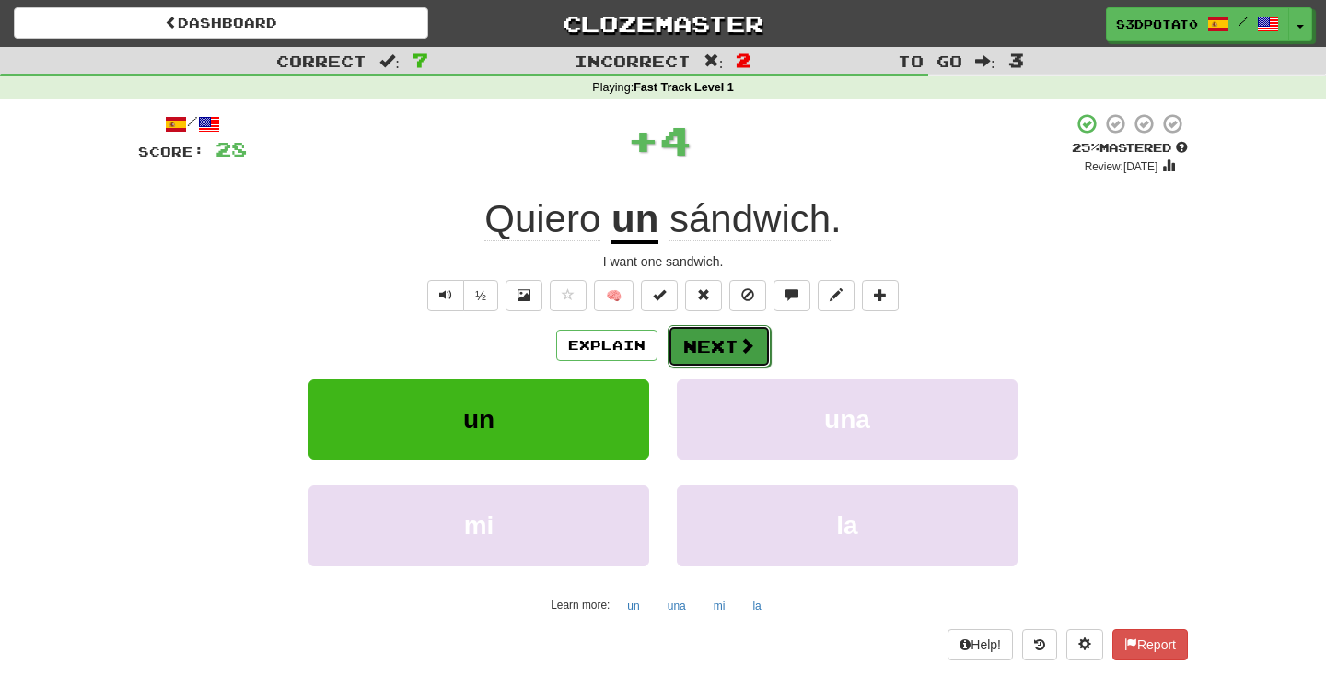
click at [697, 347] on button "Next" at bounding box center [719, 346] width 103 height 42
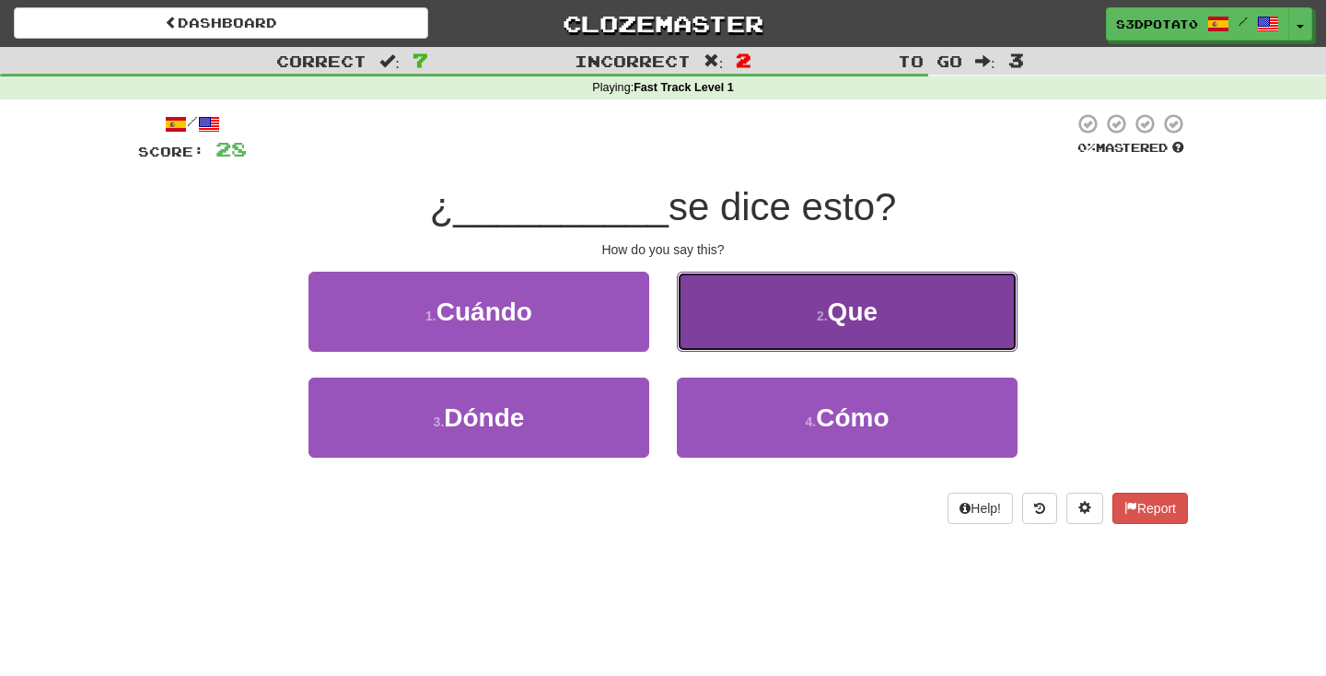
click at [800, 330] on button "2 . Que" at bounding box center [847, 312] width 341 height 80
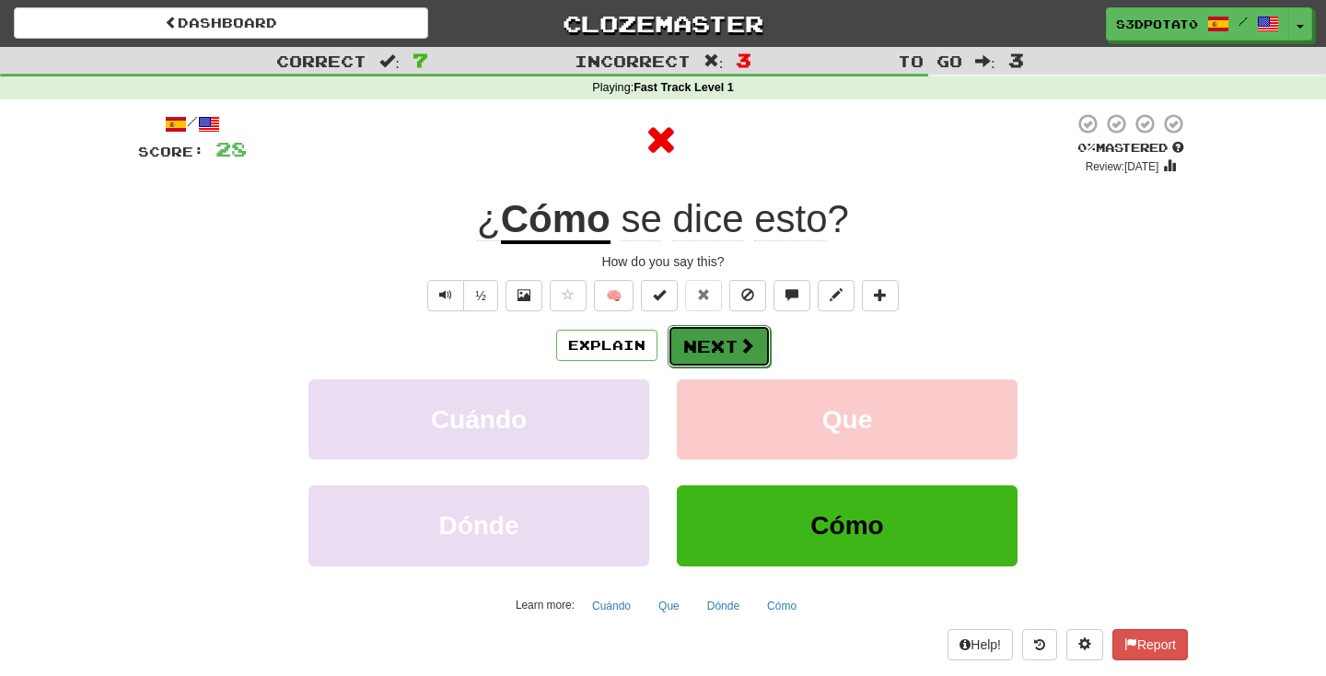
click at [731, 345] on button "Next" at bounding box center [719, 346] width 103 height 42
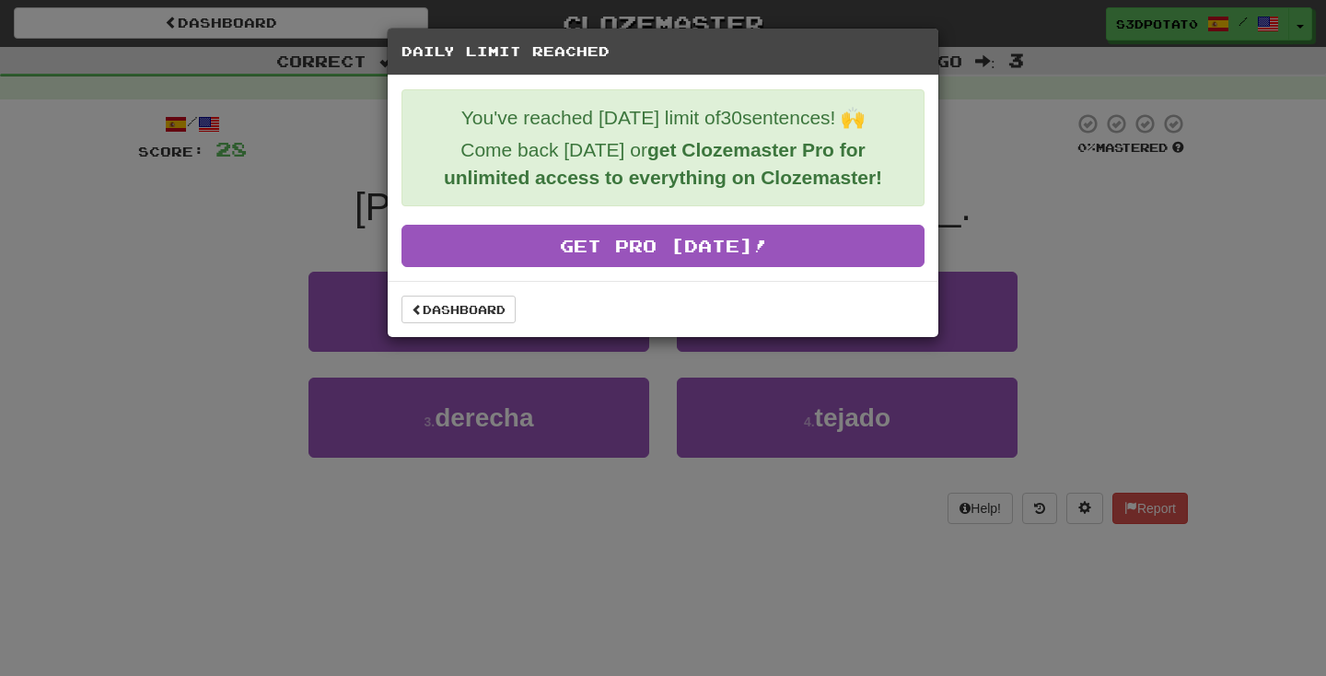
click at [487, 333] on div "Dashboard" at bounding box center [663, 309] width 551 height 56
click at [505, 313] on link "Dashboard" at bounding box center [459, 310] width 114 height 28
